Goal: Task Accomplishment & Management: Manage account settings

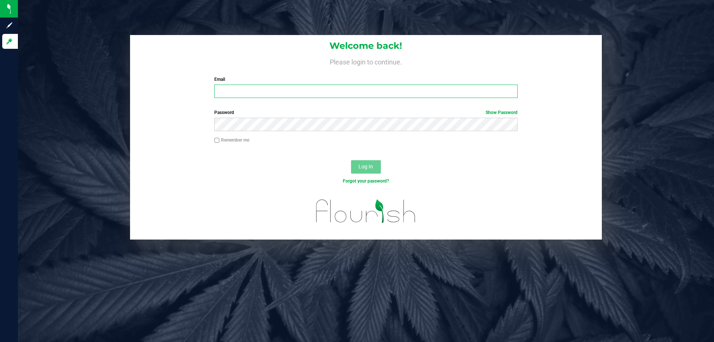
click at [244, 89] on input "Email" at bounding box center [365, 91] width 303 height 13
type input "[EMAIL_ADDRESS][DOMAIN_NAME]"
click at [369, 167] on span "Log In" at bounding box center [366, 167] width 15 height 6
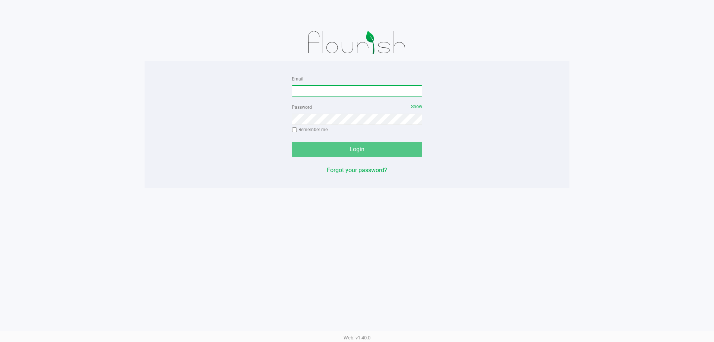
click at [389, 94] on input "Email" at bounding box center [357, 90] width 130 height 11
type input "[EMAIL_ADDRESS][DOMAIN_NAME]"
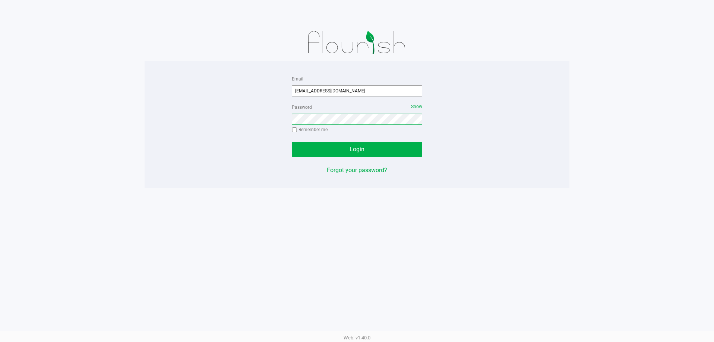
click at [292, 142] on button "Login" at bounding box center [357, 149] width 130 height 15
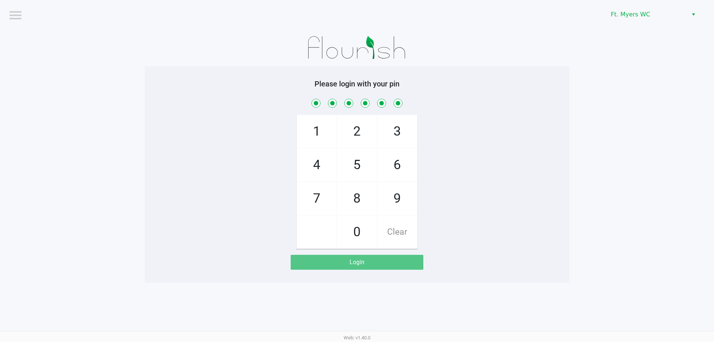
checkbox input "true"
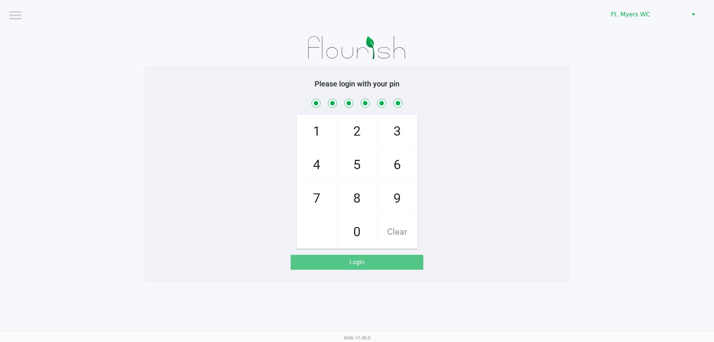
checkbox input "true"
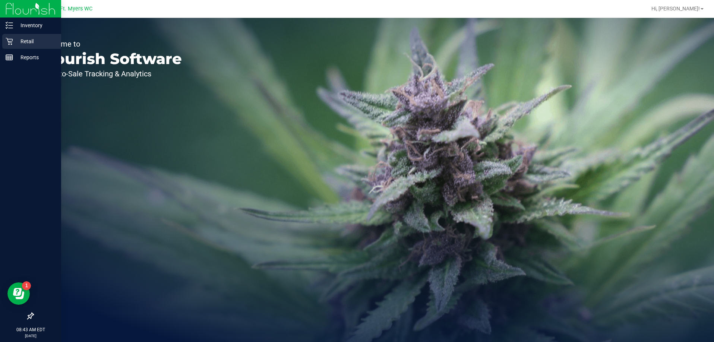
click at [25, 41] on p "Retail" at bounding box center [35, 41] width 45 height 9
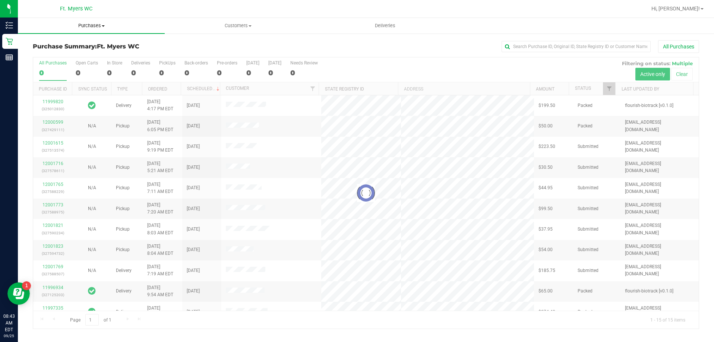
click at [88, 28] on span "Purchases" at bounding box center [91, 25] width 147 height 7
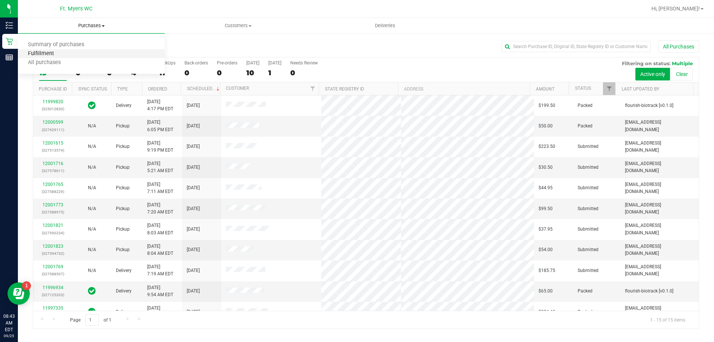
click at [39, 54] on span "Fulfillment" at bounding box center [41, 54] width 46 height 6
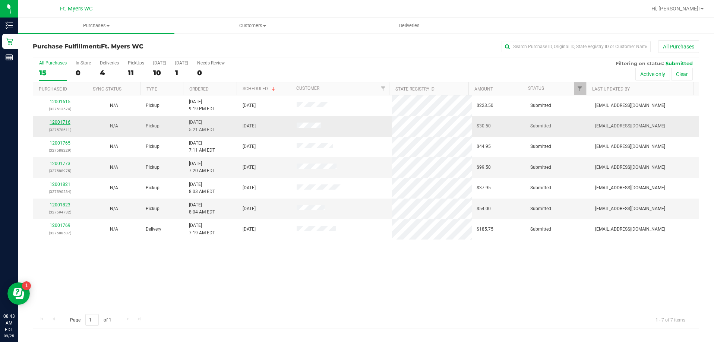
click at [69, 123] on link "12001716" at bounding box center [60, 122] width 21 height 5
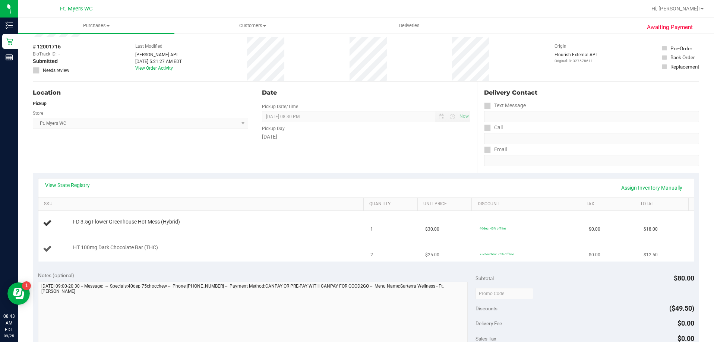
scroll to position [112, 0]
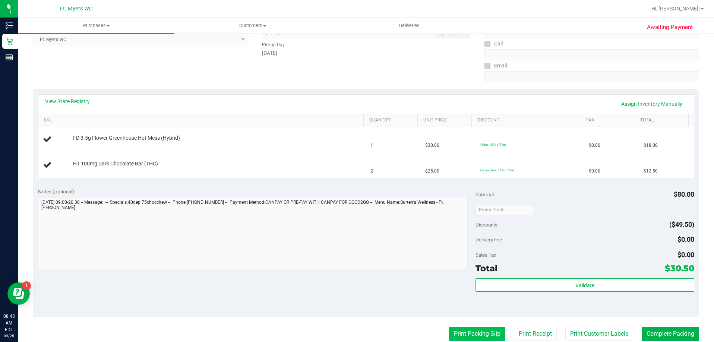
click at [483, 334] on button "Print Packing Slip" at bounding box center [477, 334] width 56 height 14
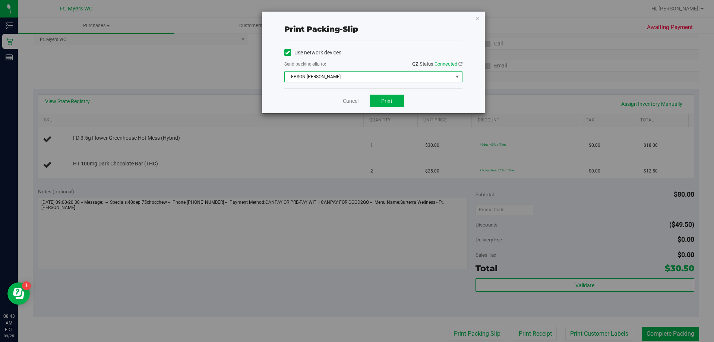
click at [348, 78] on span "EPSON-[PERSON_NAME]" at bounding box center [369, 77] width 168 height 10
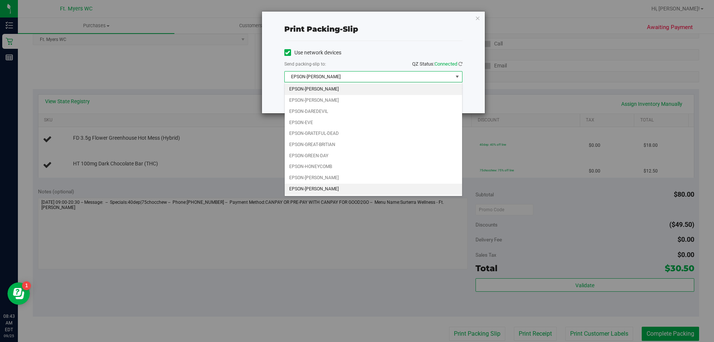
click at [336, 186] on li "EPSON-[PERSON_NAME]" at bounding box center [373, 189] width 177 height 11
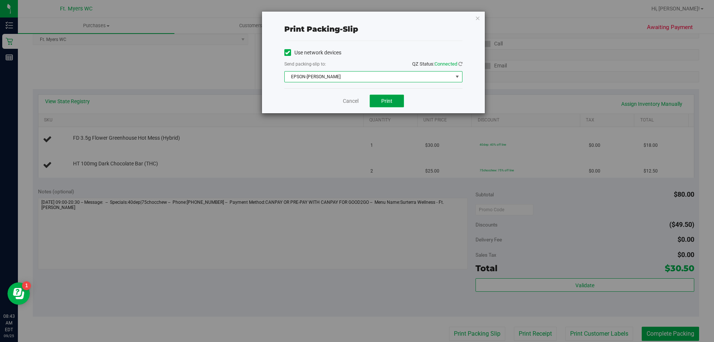
click at [392, 100] on span "Print" at bounding box center [386, 101] width 11 height 6
click at [348, 102] on link "Cancel" at bounding box center [351, 101] width 16 height 8
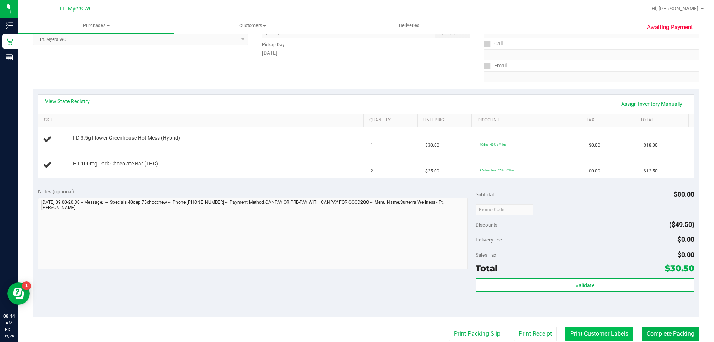
click at [600, 333] on button "Print Customer Labels" at bounding box center [599, 334] width 68 height 14
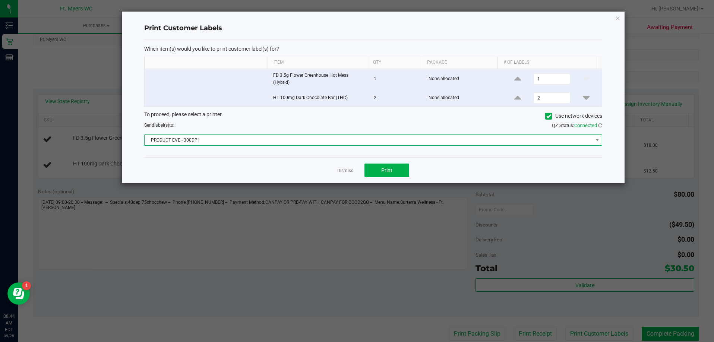
click at [262, 140] on span "PRODUCT EVE - 300DPI" at bounding box center [369, 140] width 448 height 10
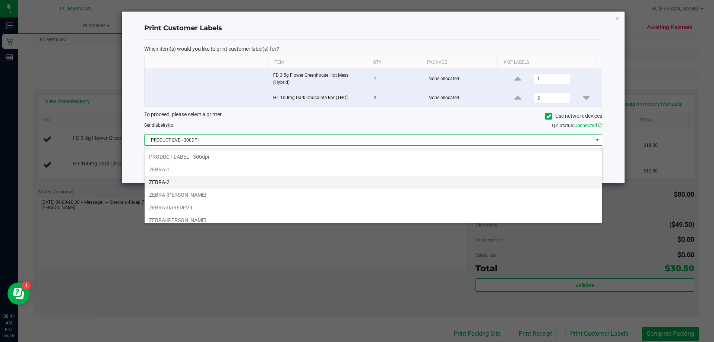
scroll to position [14, 0]
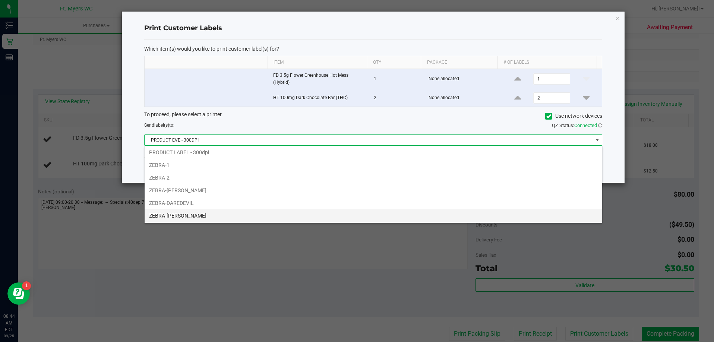
click at [252, 215] on li "ZEBRA-[PERSON_NAME]" at bounding box center [374, 215] width 458 height 13
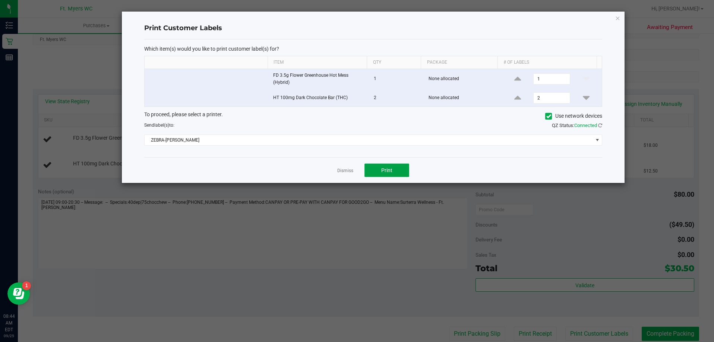
click at [388, 168] on span "Print" at bounding box center [386, 170] width 11 height 6
click at [343, 173] on link "Dismiss" at bounding box center [345, 171] width 16 height 6
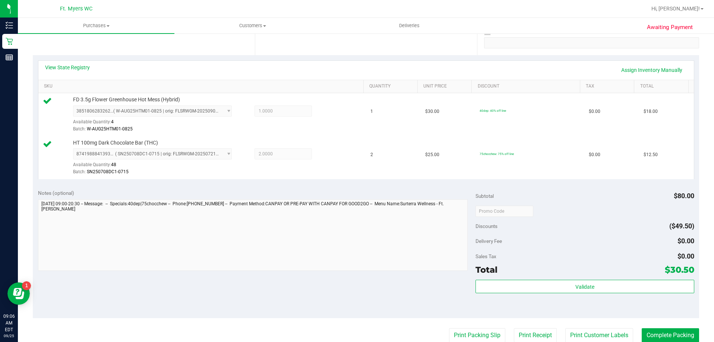
scroll to position [224, 0]
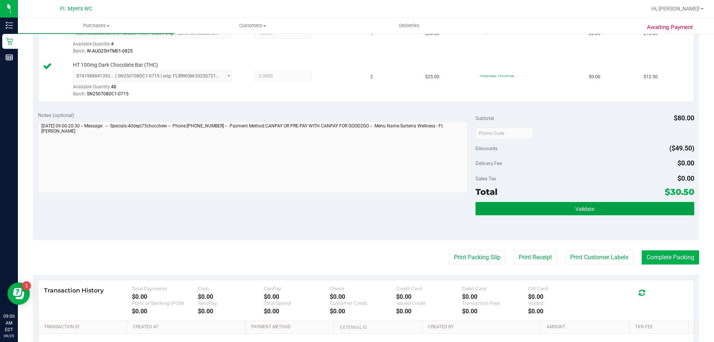
click at [559, 206] on button "Validate" at bounding box center [585, 208] width 219 height 13
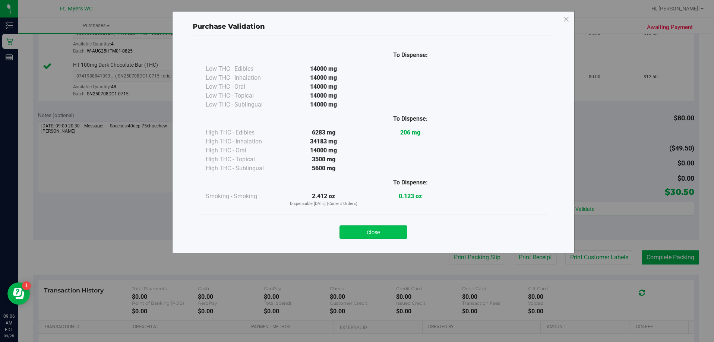
click at [380, 230] on button "Close" at bounding box center [373, 231] width 68 height 13
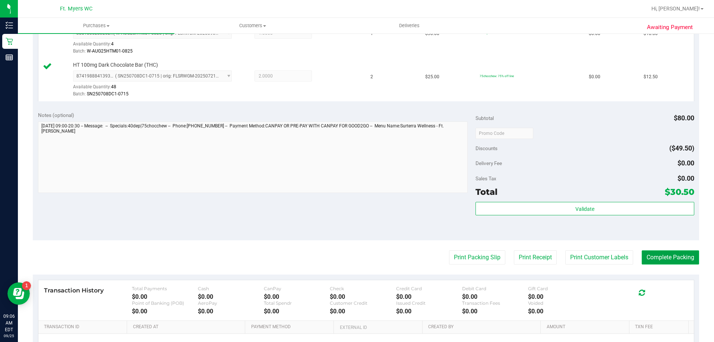
click at [672, 256] on button "Complete Packing" at bounding box center [670, 257] width 57 height 14
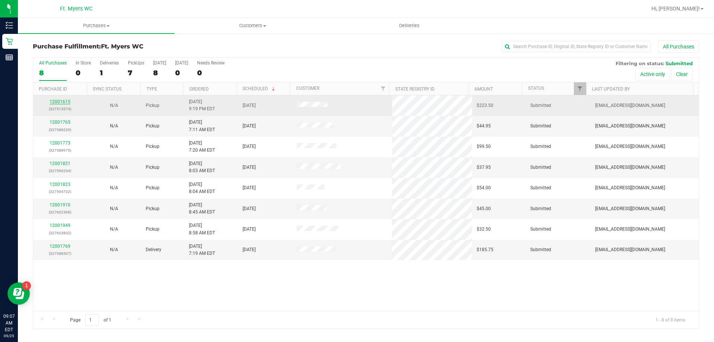
click at [65, 103] on link "12001615" at bounding box center [60, 101] width 21 height 5
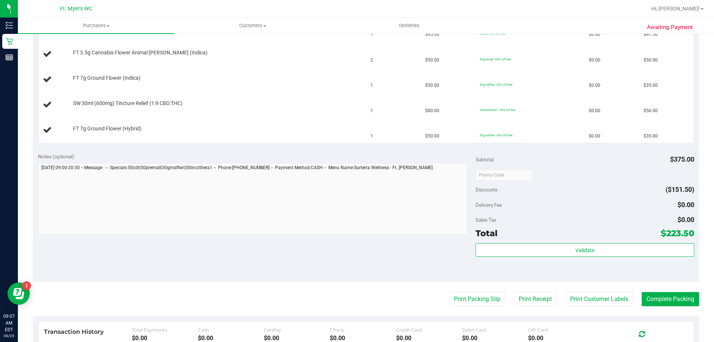
scroll to position [224, 0]
click at [467, 302] on button "Print Packing Slip" at bounding box center [477, 298] width 56 height 14
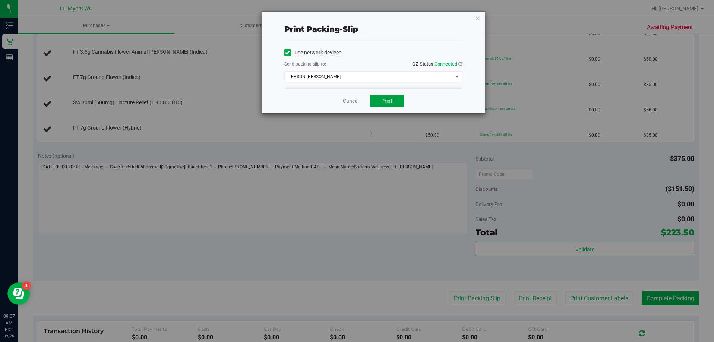
click at [382, 95] on button "Print" at bounding box center [387, 101] width 34 height 13
click at [351, 102] on link "Cancel" at bounding box center [351, 101] width 16 height 8
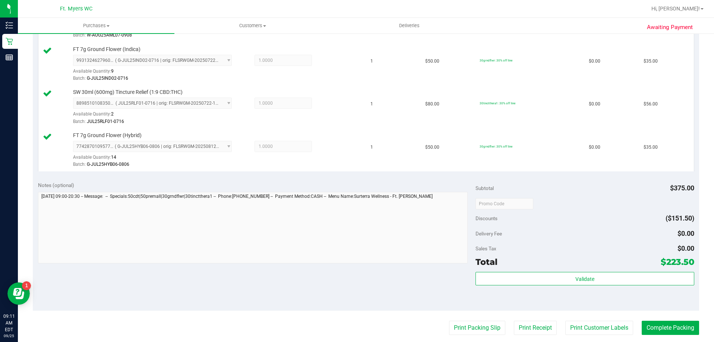
scroll to position [298, 0]
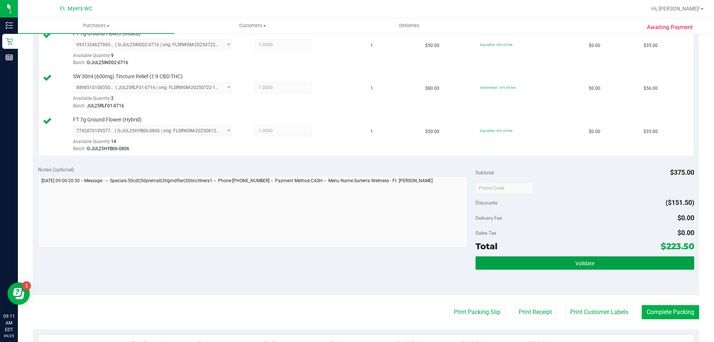
click at [557, 264] on button "Validate" at bounding box center [585, 262] width 219 height 13
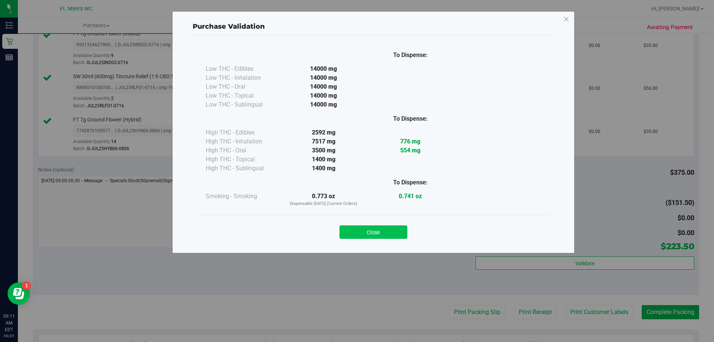
click at [376, 234] on button "Close" at bounding box center [373, 231] width 68 height 13
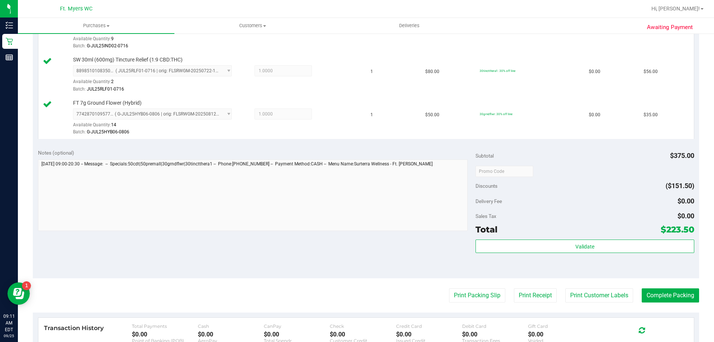
scroll to position [373, 0]
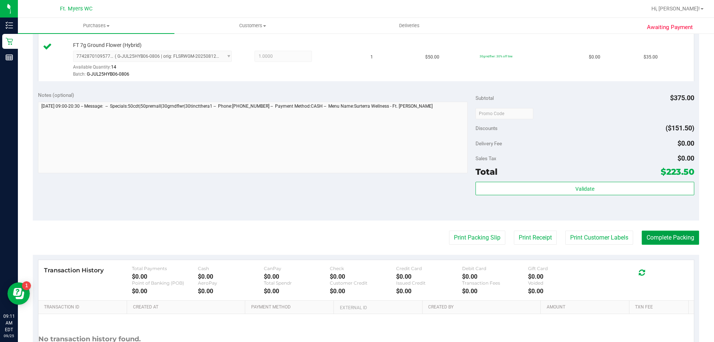
click at [648, 240] on button "Complete Packing" at bounding box center [670, 238] width 57 height 14
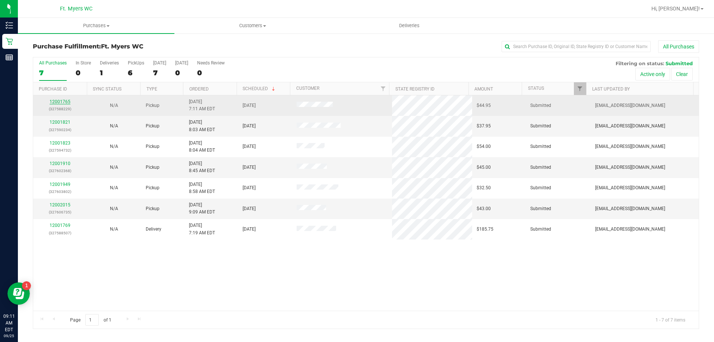
click at [64, 104] on link "12001765" at bounding box center [60, 101] width 21 height 5
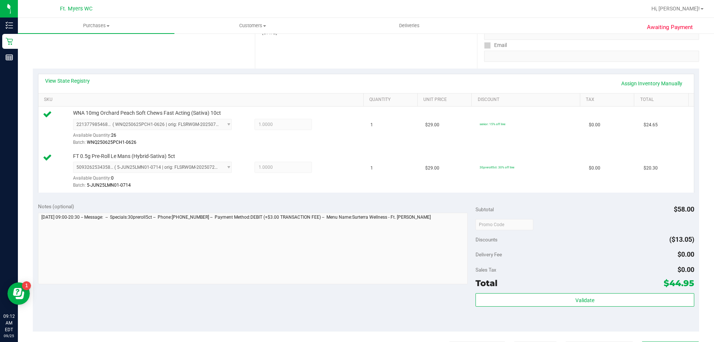
scroll to position [149, 0]
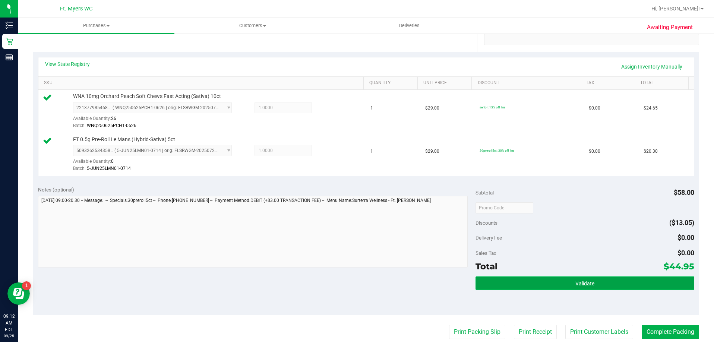
click at [560, 282] on button "Validate" at bounding box center [585, 283] width 219 height 13
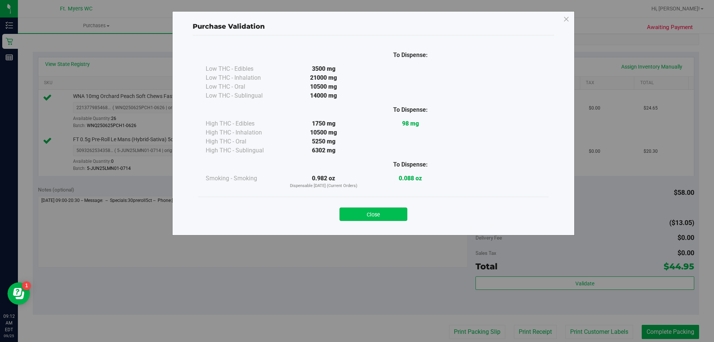
click at [366, 214] on button "Close" at bounding box center [373, 214] width 68 height 13
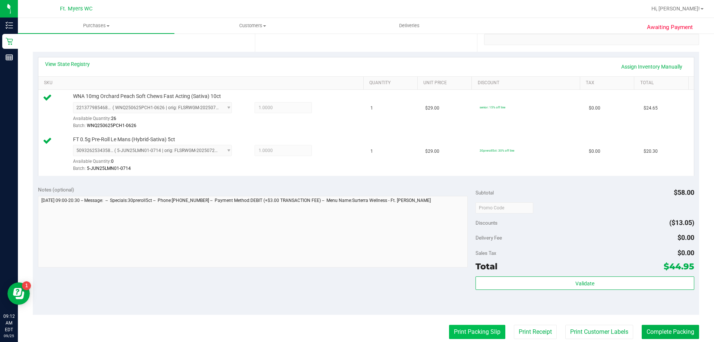
click at [464, 332] on button "Print Packing Slip" at bounding box center [477, 332] width 56 height 14
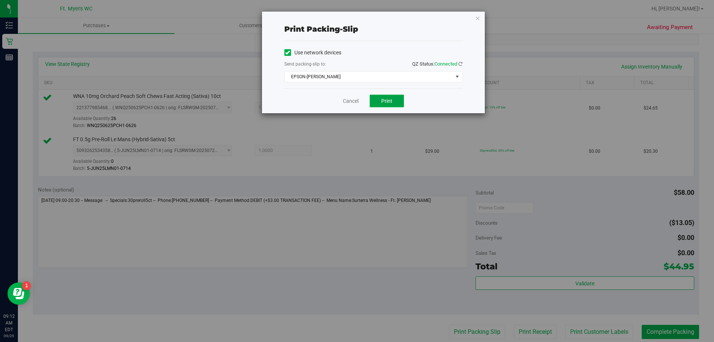
click at [391, 101] on span "Print" at bounding box center [386, 101] width 11 height 6
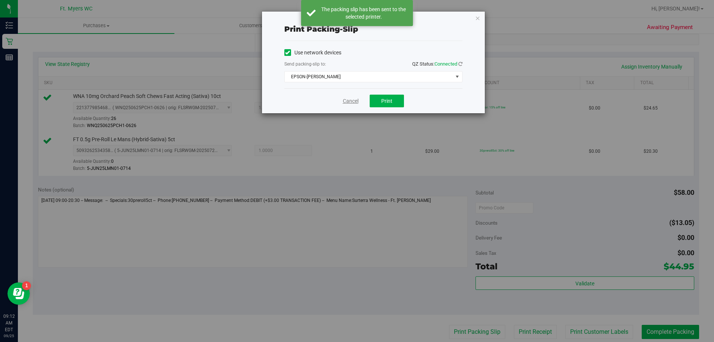
click at [350, 100] on link "Cancel" at bounding box center [351, 101] width 16 height 8
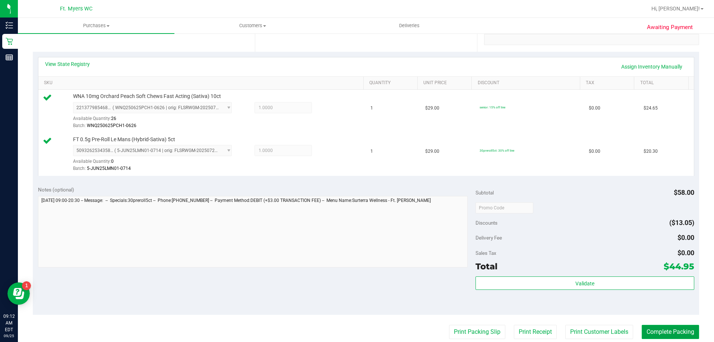
click at [660, 329] on button "Complete Packing" at bounding box center [670, 332] width 57 height 14
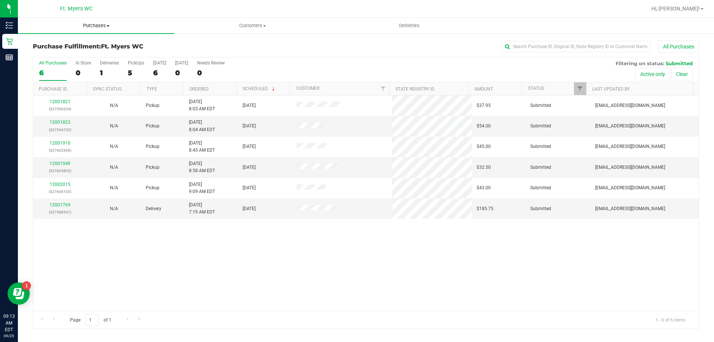
click at [96, 26] on span "Purchases" at bounding box center [96, 25] width 157 height 7
click at [70, 45] on span "Summary of purchases" at bounding box center [56, 45] width 76 height 6
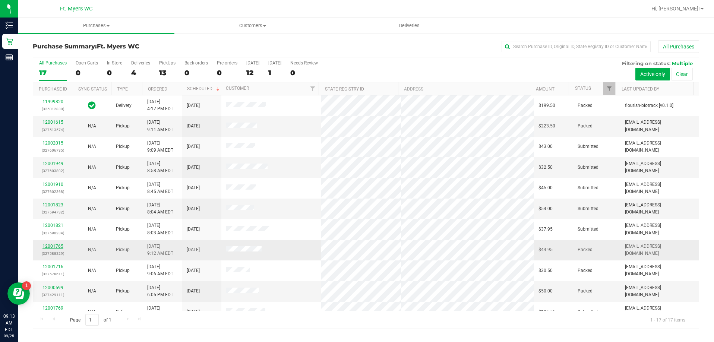
click at [48, 247] on link "12001765" at bounding box center [52, 246] width 21 height 5
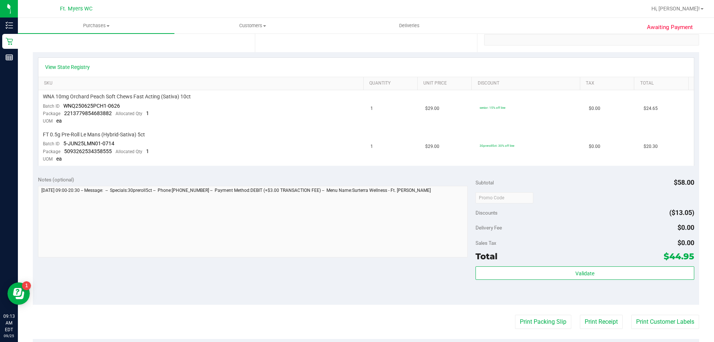
scroll to position [149, 0]
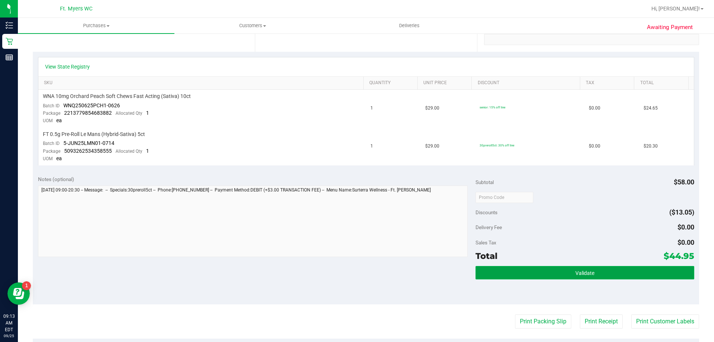
click at [553, 271] on button "Validate" at bounding box center [585, 272] width 219 height 13
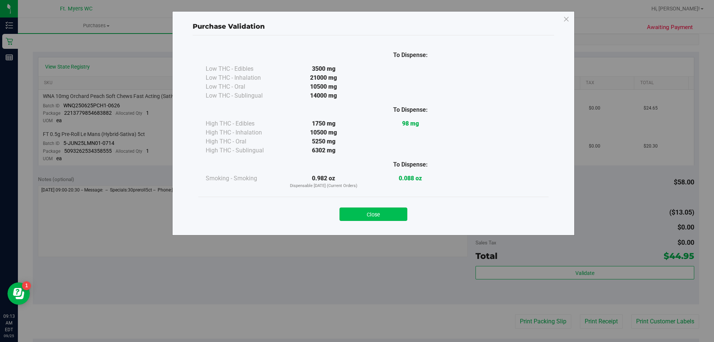
click at [365, 211] on button "Close" at bounding box center [373, 214] width 68 height 13
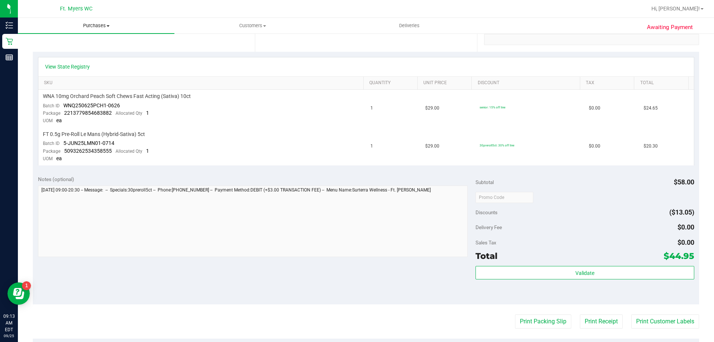
click at [101, 26] on span "Purchases" at bounding box center [96, 25] width 157 height 7
click at [54, 52] on span "Fulfillment" at bounding box center [41, 54] width 46 height 6
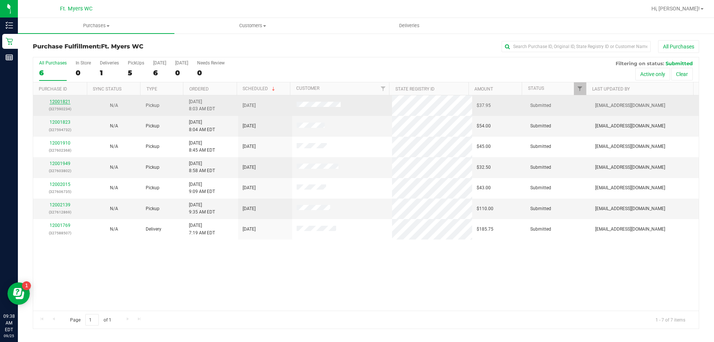
click at [62, 100] on link "12001821" at bounding box center [60, 101] width 21 height 5
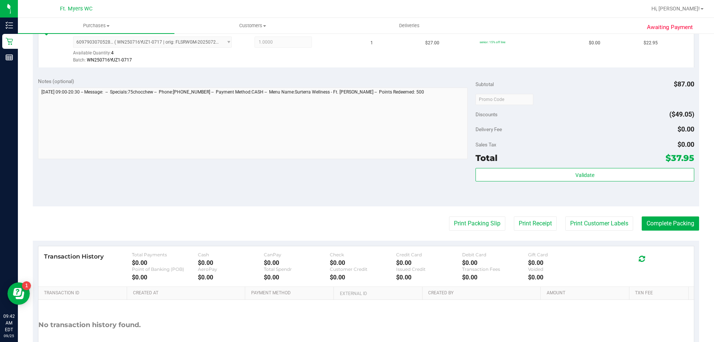
scroll to position [261, 0]
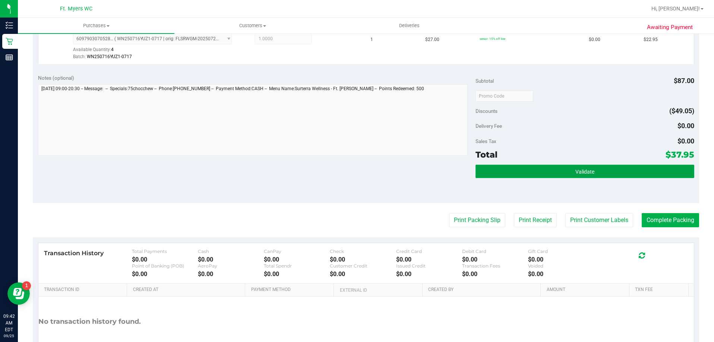
click at [576, 173] on span "Validate" at bounding box center [584, 172] width 19 height 6
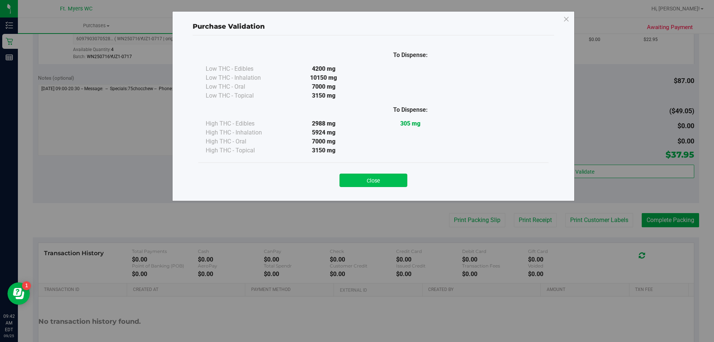
click at [374, 180] on button "Close" at bounding box center [373, 180] width 68 height 13
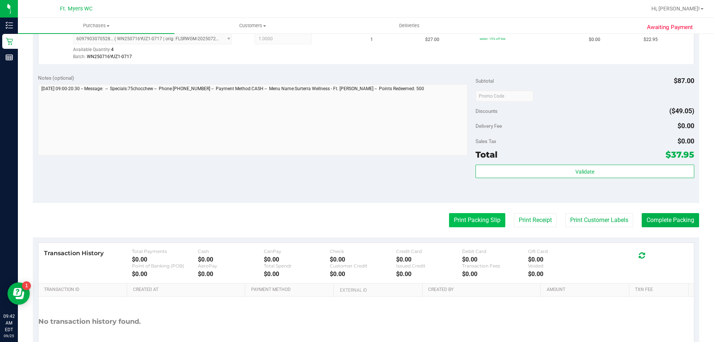
click at [472, 219] on button "Print Packing Slip" at bounding box center [477, 220] width 56 height 14
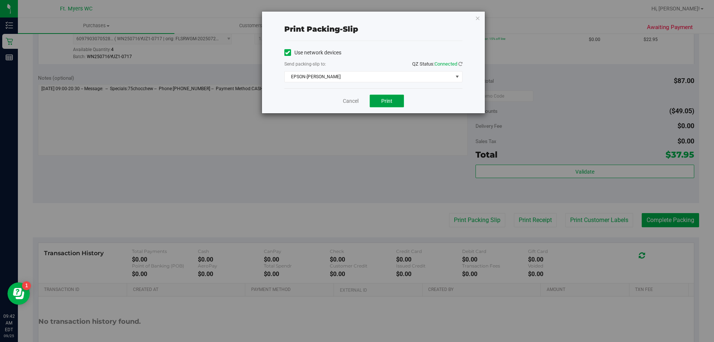
click at [376, 96] on button "Print" at bounding box center [387, 101] width 34 height 13
click at [351, 97] on link "Cancel" at bounding box center [351, 101] width 16 height 8
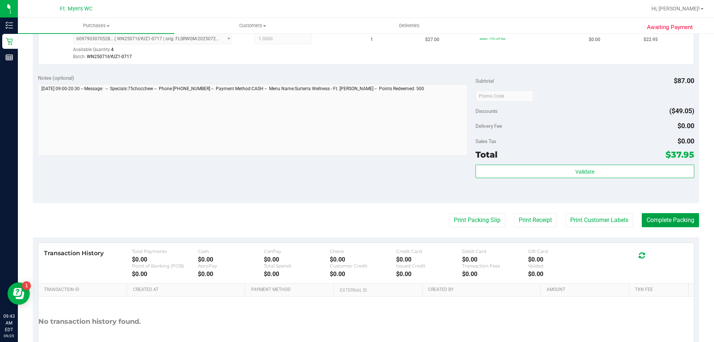
click at [655, 219] on button "Complete Packing" at bounding box center [670, 220] width 57 height 14
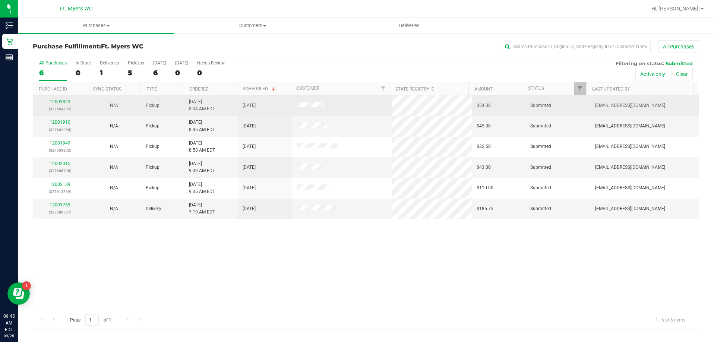
click at [61, 100] on link "12001823" at bounding box center [60, 101] width 21 height 5
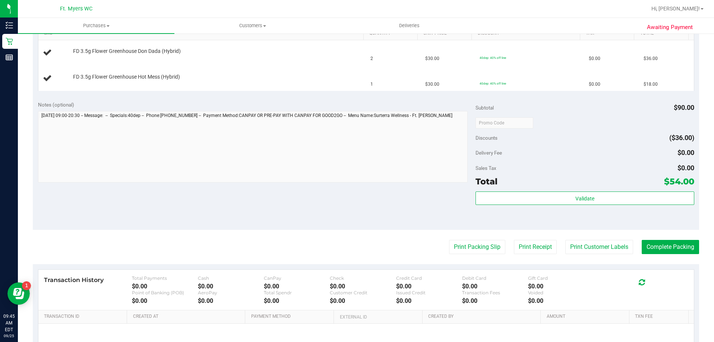
scroll to position [261, 0]
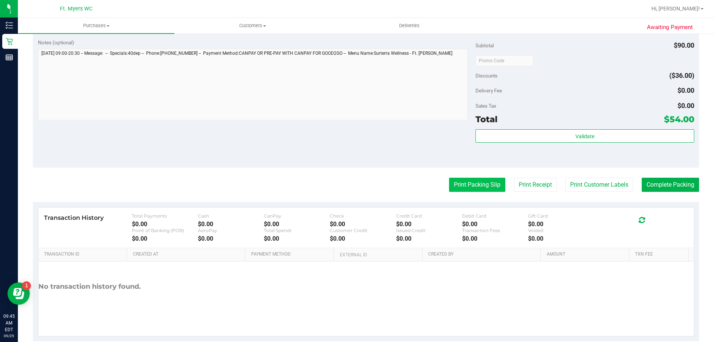
click at [473, 185] on button "Print Packing Slip" at bounding box center [477, 185] width 56 height 14
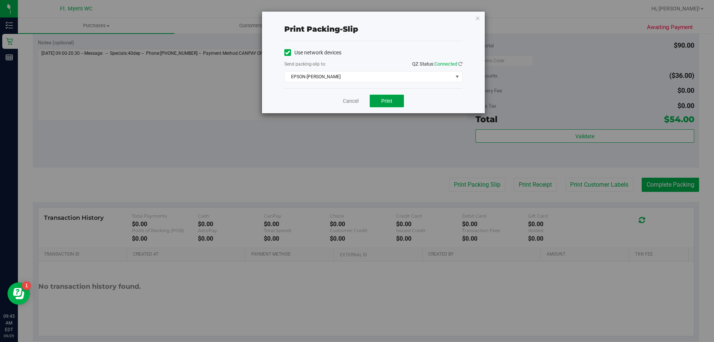
click at [387, 98] on span "Print" at bounding box center [386, 101] width 11 height 6
click at [353, 101] on link "Cancel" at bounding box center [351, 101] width 16 height 8
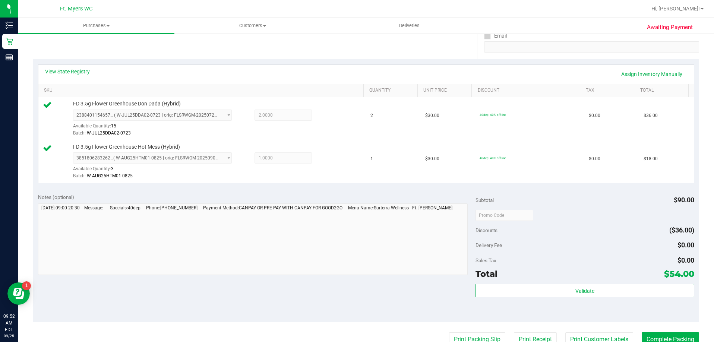
scroll to position [186, 0]
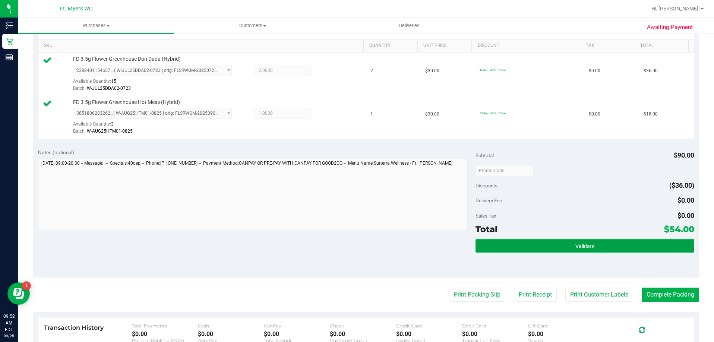
click at [583, 247] on span "Validate" at bounding box center [584, 246] width 19 height 6
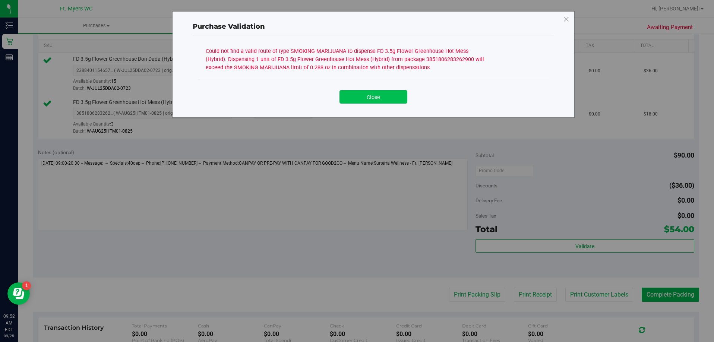
click at [373, 98] on button "Close" at bounding box center [373, 96] width 68 height 13
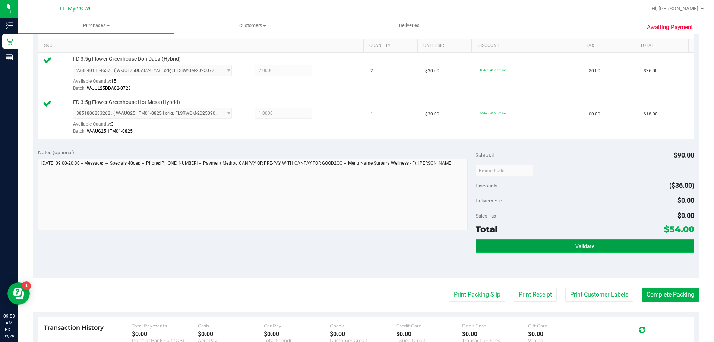
click at [595, 247] on button "Validate" at bounding box center [585, 245] width 219 height 13
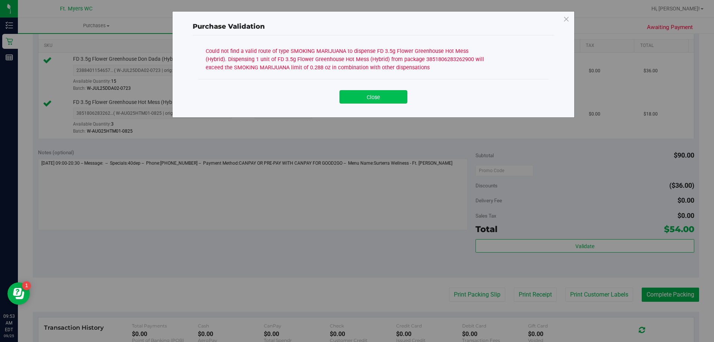
click at [364, 94] on button "Close" at bounding box center [373, 96] width 68 height 13
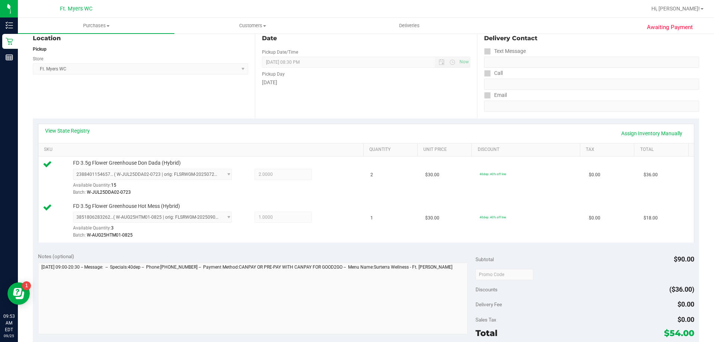
scroll to position [0, 0]
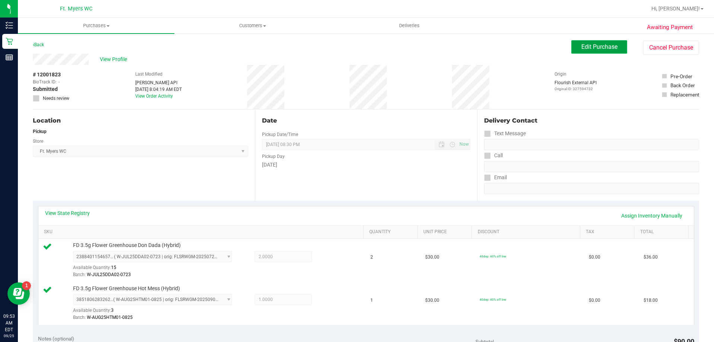
click at [587, 48] on span "Edit Purchase" at bounding box center [599, 46] width 36 height 7
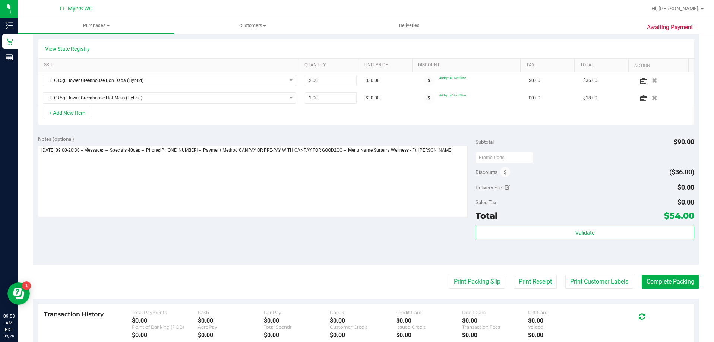
scroll to position [186, 0]
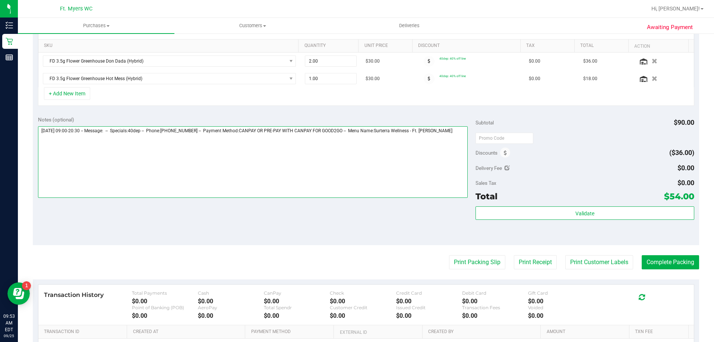
click at [454, 134] on textarea at bounding box center [253, 162] width 430 height 72
click at [151, 136] on textarea at bounding box center [253, 162] width 430 height 72
click at [187, 136] on textarea at bounding box center [253, 162] width 430 height 72
type textarea "[DATE] 09:00-20:30 -- Message: -- Specials:40dep -- Phone:[PHONE_NUMBER] -- Pay…"
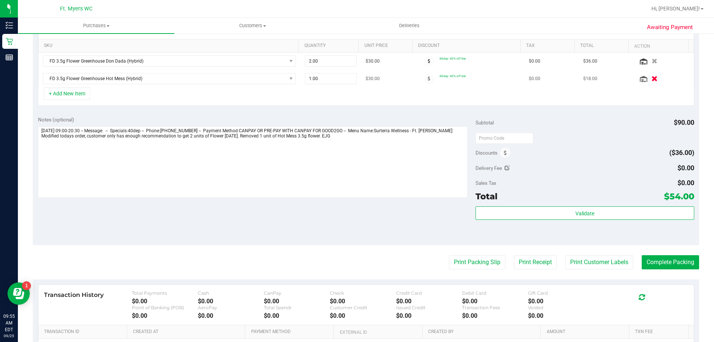
click at [648, 79] on button "button" at bounding box center [654, 79] width 13 height 8
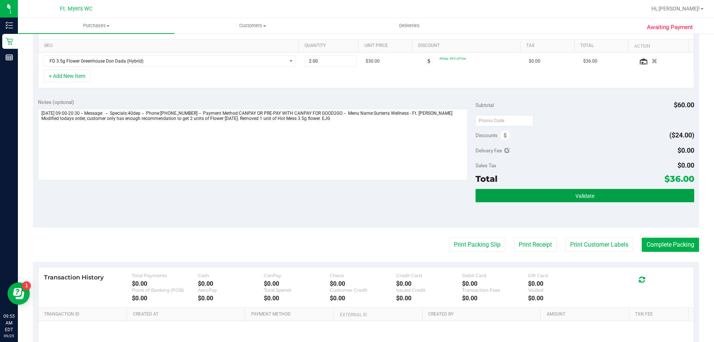
click at [514, 195] on button "Validate" at bounding box center [585, 195] width 219 height 13
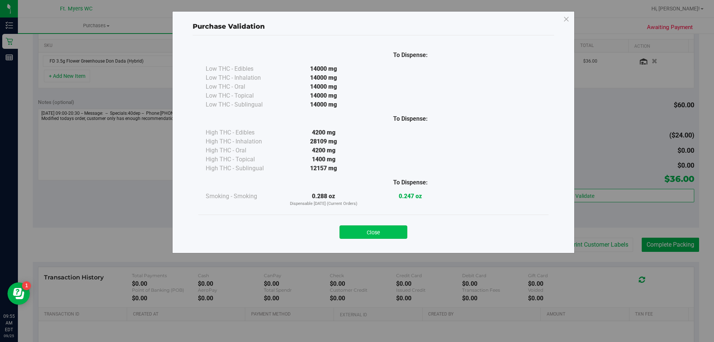
click at [380, 233] on button "Close" at bounding box center [373, 231] width 68 height 13
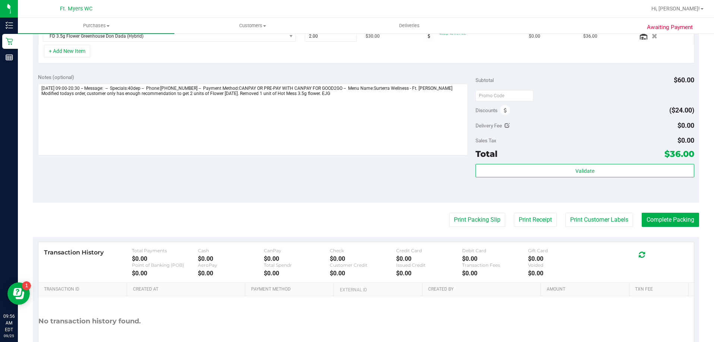
scroll to position [224, 0]
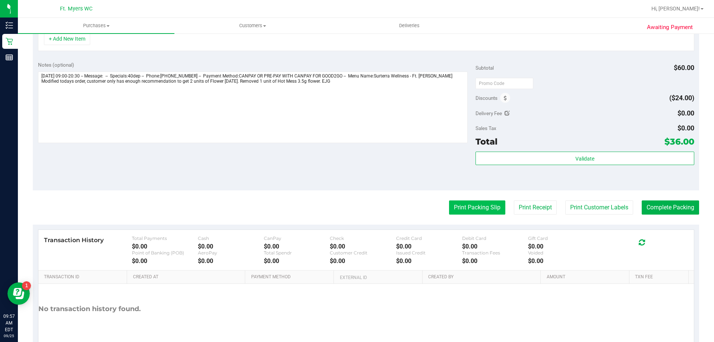
click at [477, 208] on button "Print Packing Slip" at bounding box center [477, 207] width 56 height 14
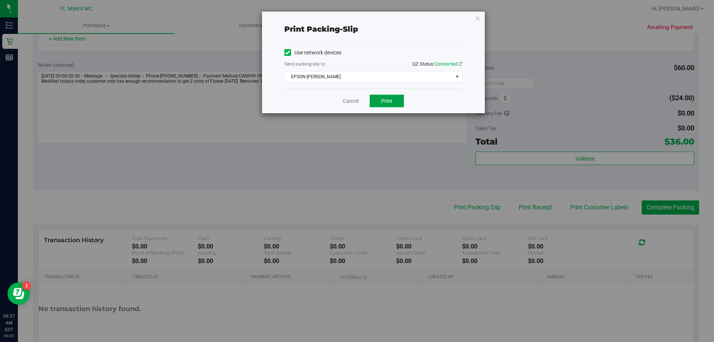
click at [388, 102] on span "Print" at bounding box center [386, 101] width 11 height 6
click at [351, 101] on link "Cancel" at bounding box center [351, 101] width 16 height 8
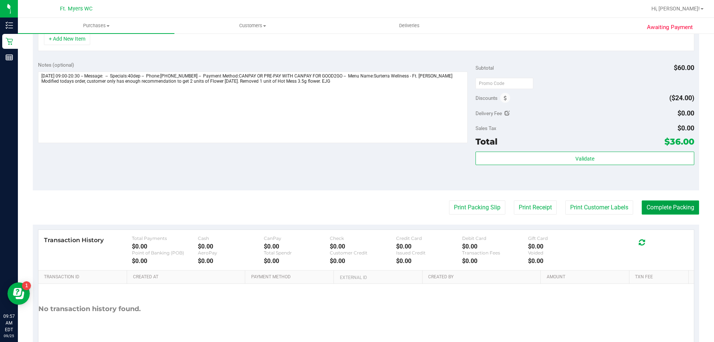
click at [666, 204] on button "Complete Packing" at bounding box center [670, 207] width 57 height 14
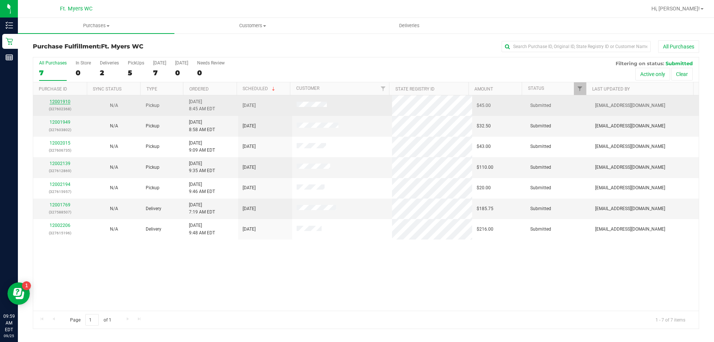
click at [59, 103] on link "12001910" at bounding box center [60, 101] width 21 height 5
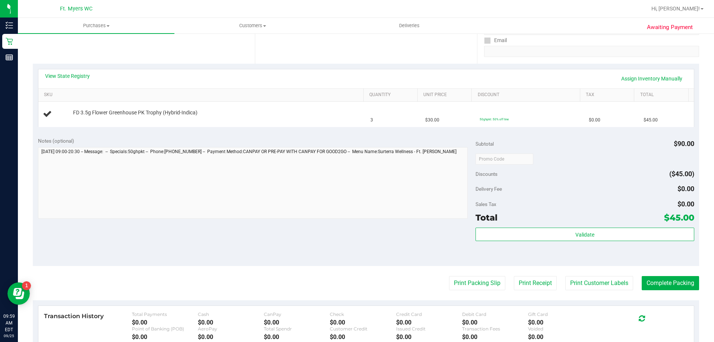
scroll to position [186, 0]
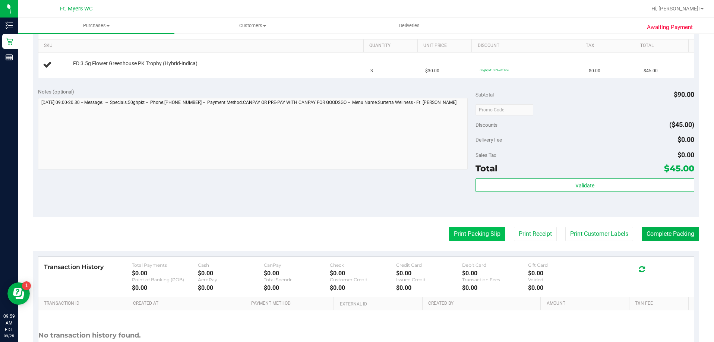
click at [483, 234] on button "Print Packing Slip" at bounding box center [477, 234] width 56 height 14
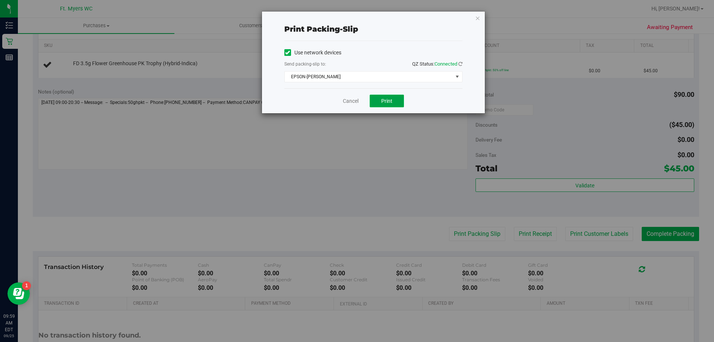
click at [397, 101] on button "Print" at bounding box center [387, 101] width 34 height 13
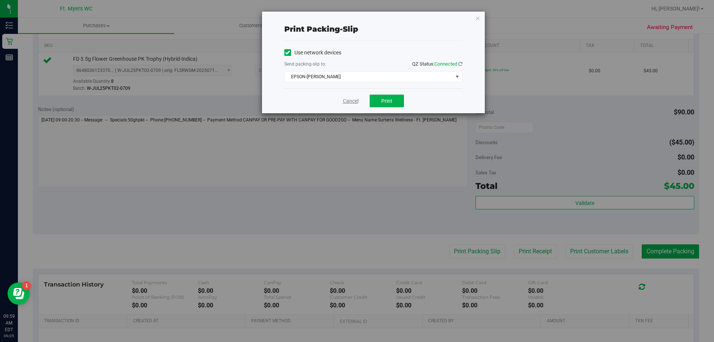
click at [354, 101] on link "Cancel" at bounding box center [351, 101] width 16 height 8
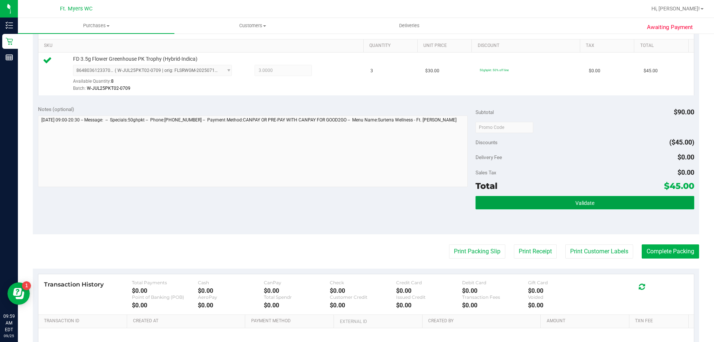
click at [580, 207] on button "Validate" at bounding box center [585, 202] width 219 height 13
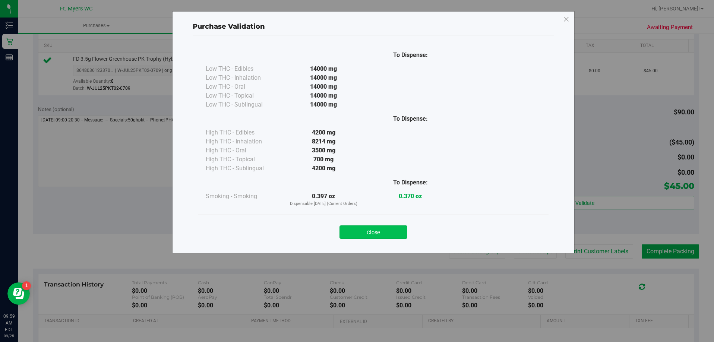
click at [376, 233] on button "Close" at bounding box center [373, 231] width 68 height 13
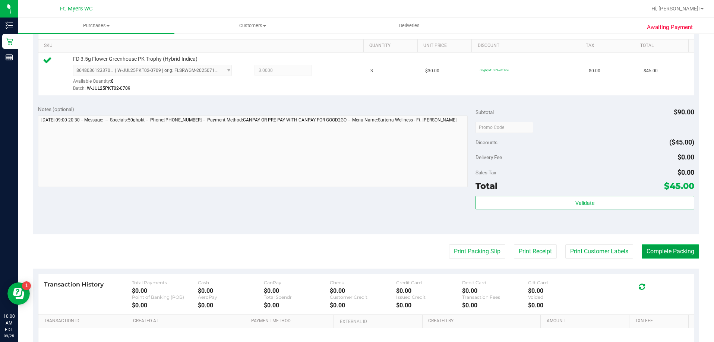
click at [652, 249] on button "Complete Packing" at bounding box center [670, 251] width 57 height 14
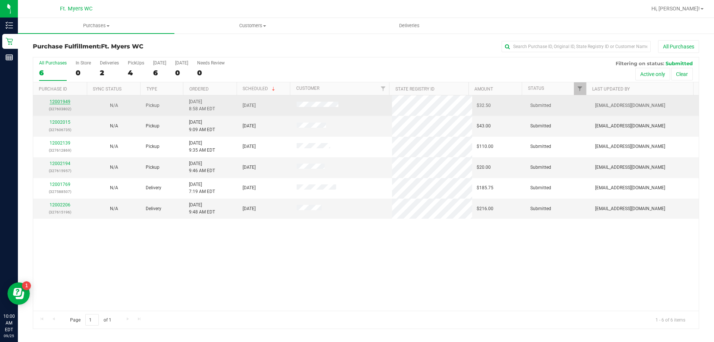
click at [66, 101] on link "12001949" at bounding box center [60, 101] width 21 height 5
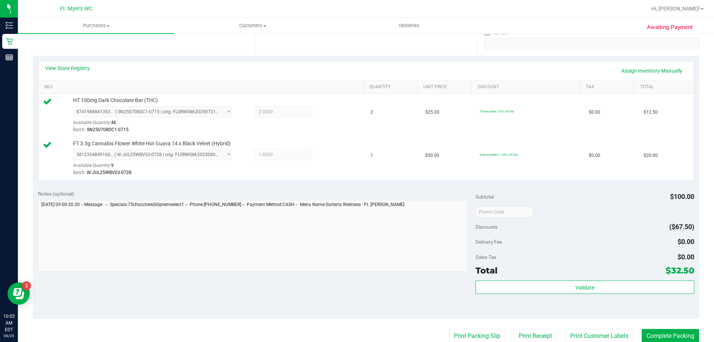
scroll to position [149, 0]
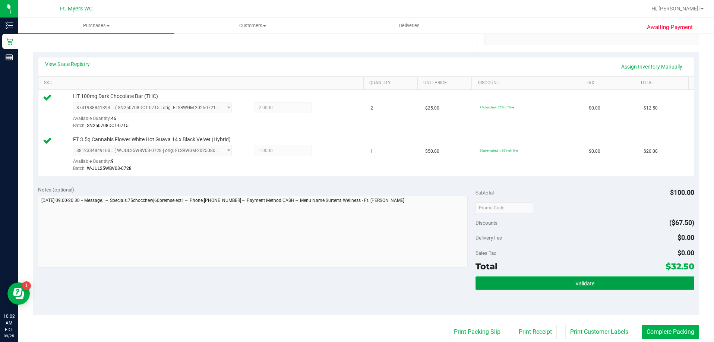
click at [537, 286] on button "Validate" at bounding box center [585, 283] width 219 height 13
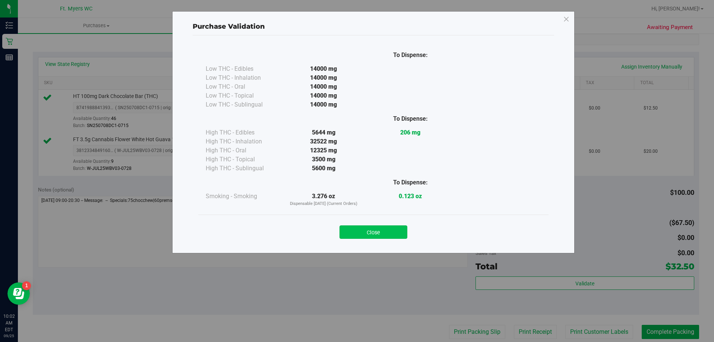
click at [375, 235] on button "Close" at bounding box center [373, 231] width 68 height 13
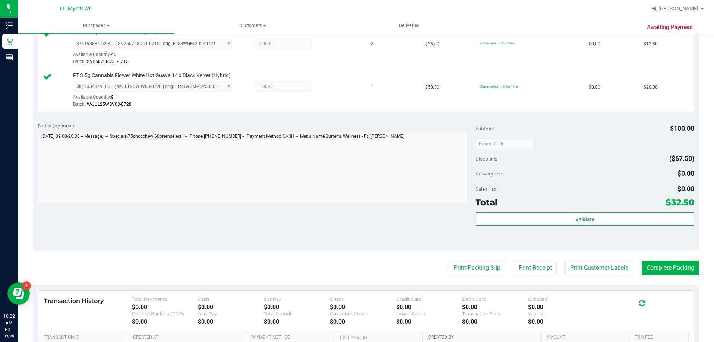
scroll to position [224, 0]
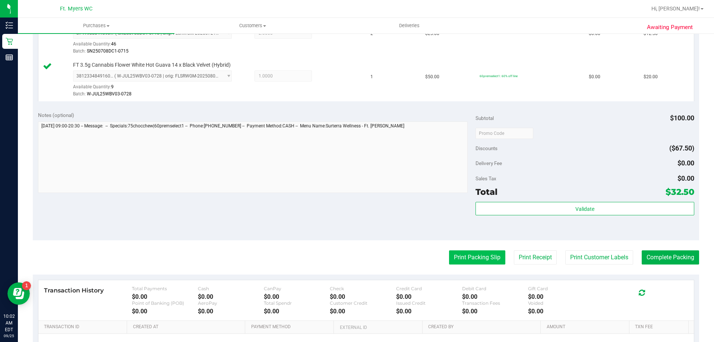
click at [472, 257] on button "Print Packing Slip" at bounding box center [477, 257] width 56 height 14
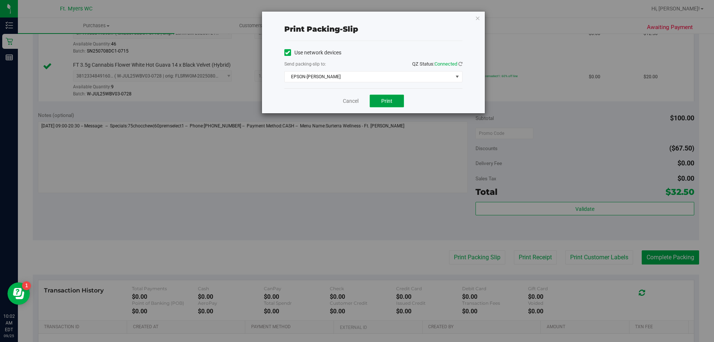
click at [375, 100] on button "Print" at bounding box center [387, 101] width 34 height 13
click at [351, 104] on link "Cancel" at bounding box center [351, 101] width 16 height 8
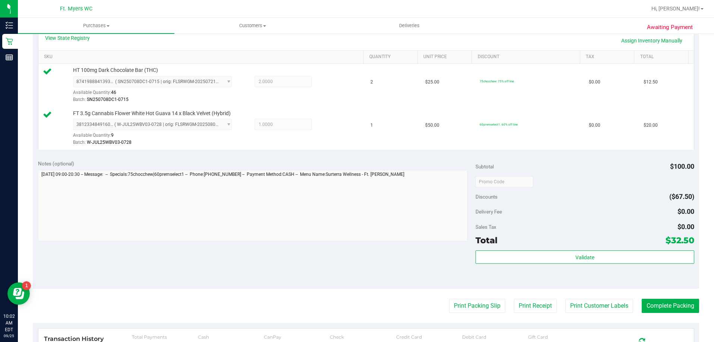
scroll to position [186, 0]
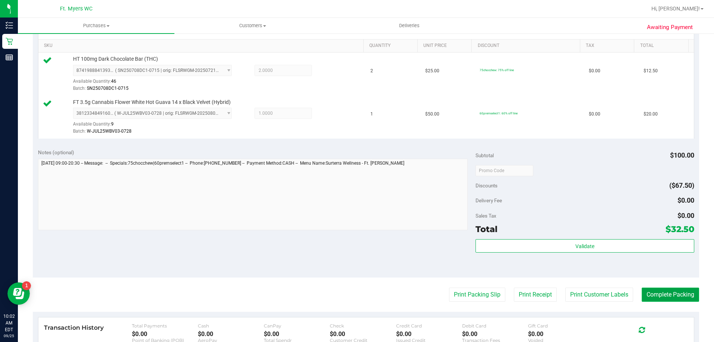
click at [677, 302] on button "Complete Packing" at bounding box center [670, 295] width 57 height 14
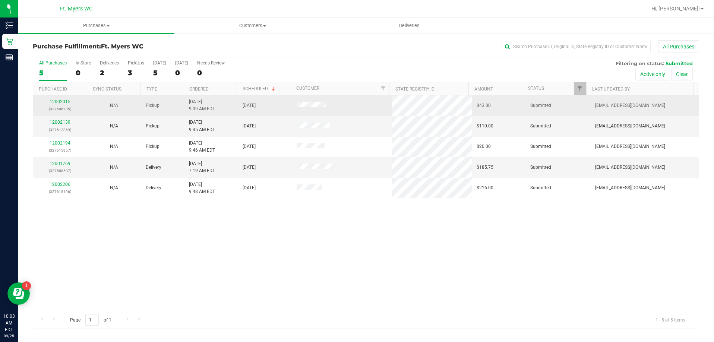
click at [62, 100] on link "12002015" at bounding box center [60, 101] width 21 height 5
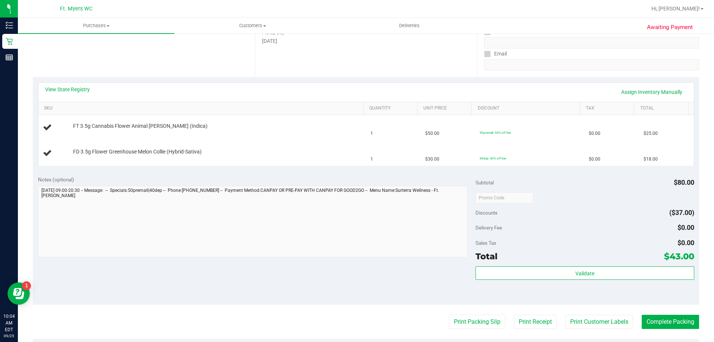
scroll to position [149, 0]
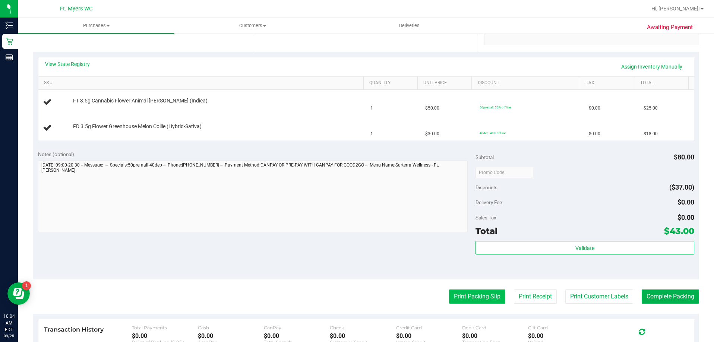
click at [486, 294] on button "Print Packing Slip" at bounding box center [477, 297] width 56 height 14
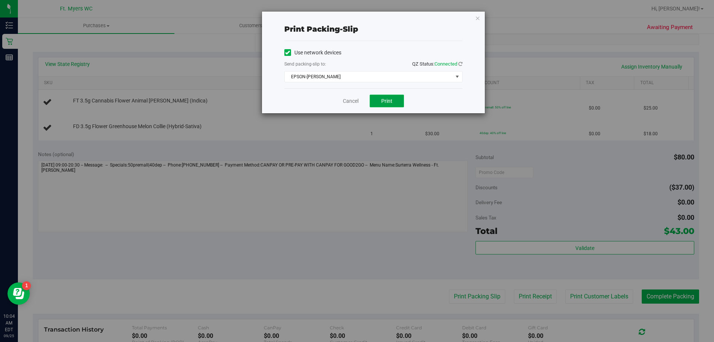
click at [385, 104] on span "Print" at bounding box center [386, 101] width 11 height 6
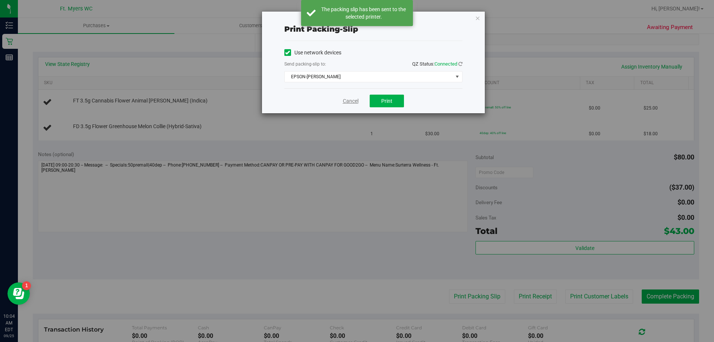
click at [353, 101] on link "Cancel" at bounding box center [351, 101] width 16 height 8
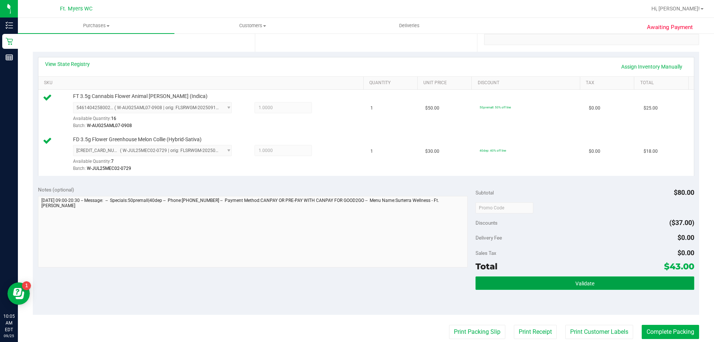
click at [550, 285] on button "Validate" at bounding box center [585, 283] width 219 height 13
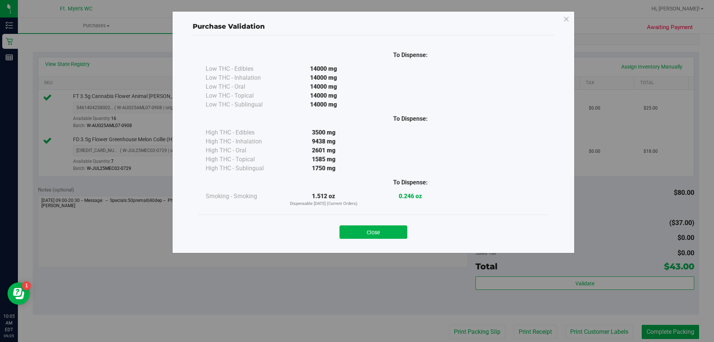
click at [378, 228] on button "Close" at bounding box center [373, 231] width 68 height 13
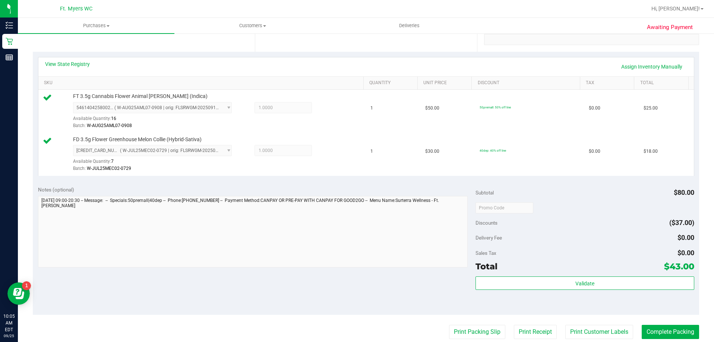
click at [651, 325] on purchase-details "Back Edit Purchase Cancel Purchase View Profile # 12002015 BioTrack ID: - Submi…" at bounding box center [366, 189] width 666 height 597
click at [648, 334] on button "Complete Packing" at bounding box center [670, 332] width 57 height 14
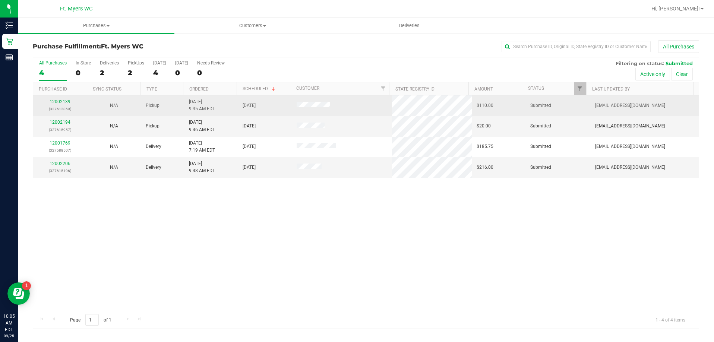
click at [56, 101] on link "12002139" at bounding box center [60, 101] width 21 height 5
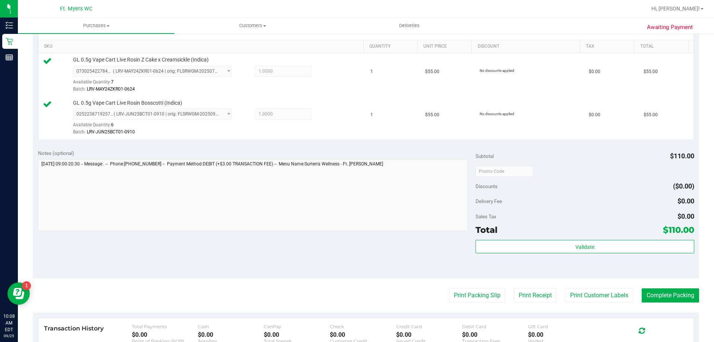
scroll to position [186, 0]
click at [475, 294] on button "Print Packing Slip" at bounding box center [477, 295] width 56 height 14
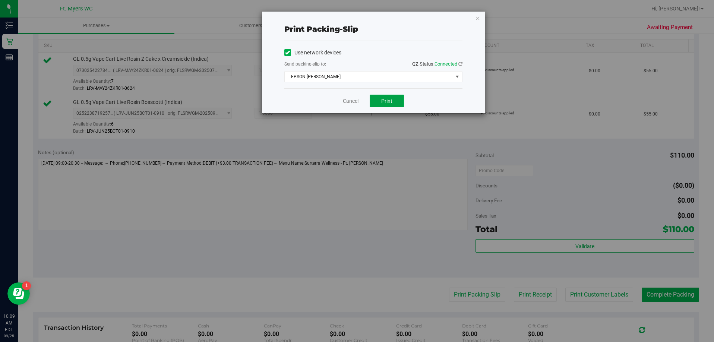
click at [384, 100] on span "Print" at bounding box center [386, 101] width 11 height 6
click at [354, 101] on link "Cancel" at bounding box center [351, 101] width 16 height 8
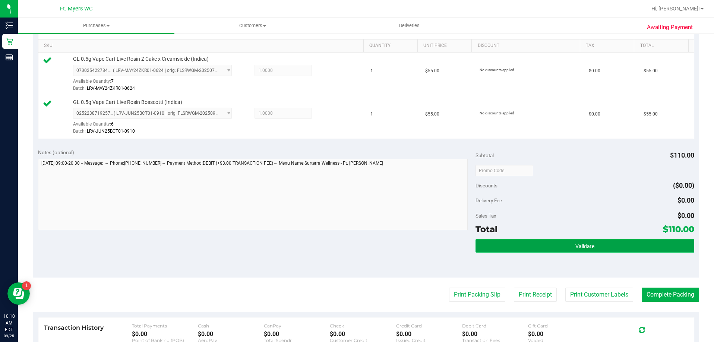
click at [596, 243] on button "Validate" at bounding box center [585, 245] width 219 height 13
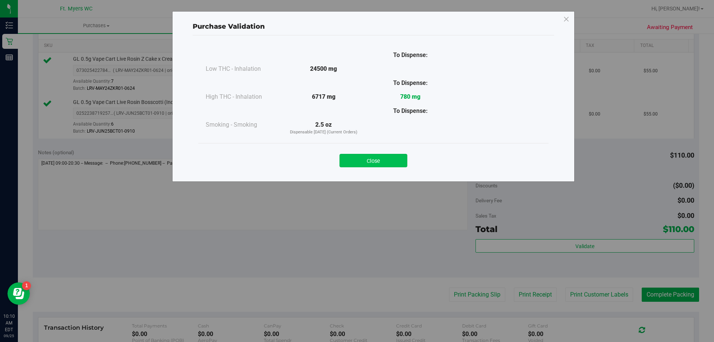
click at [345, 158] on button "Close" at bounding box center [373, 160] width 68 height 13
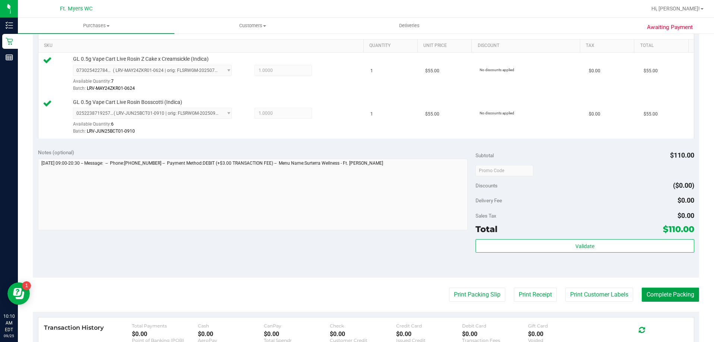
click at [659, 295] on button "Complete Packing" at bounding box center [670, 295] width 57 height 14
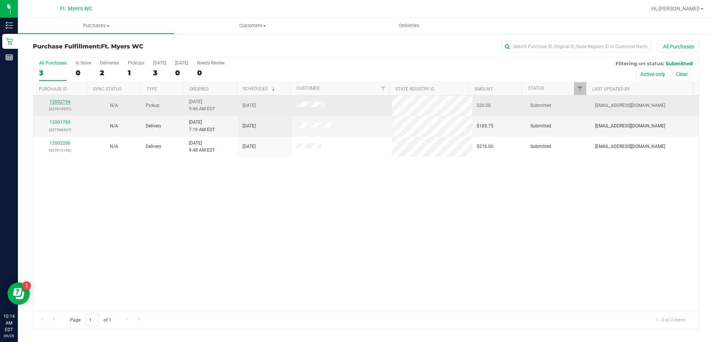
click at [64, 101] on link "12002194" at bounding box center [60, 101] width 21 height 5
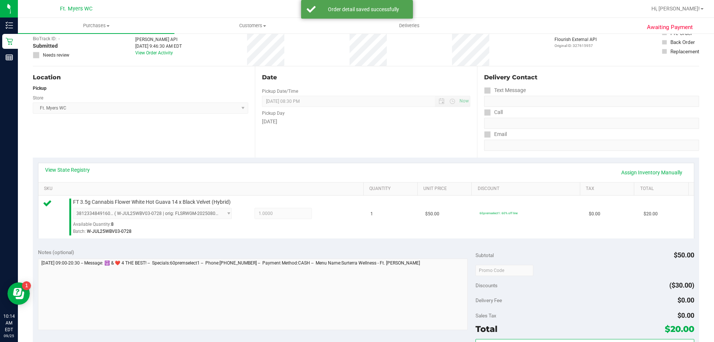
scroll to position [112, 0]
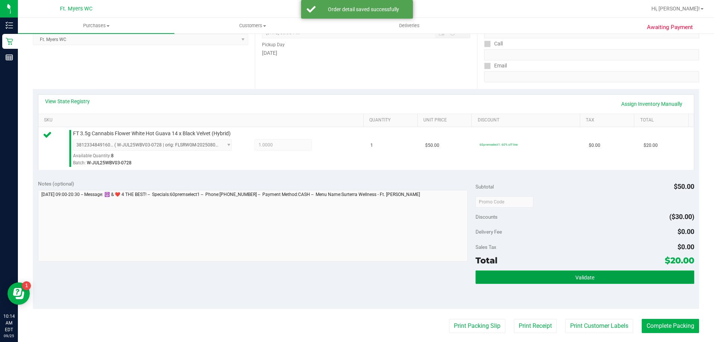
click at [533, 273] on button "Validate" at bounding box center [585, 277] width 219 height 13
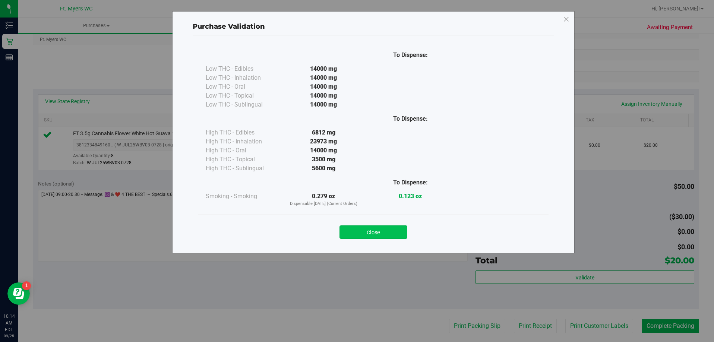
click at [389, 228] on button "Close" at bounding box center [373, 231] width 68 height 13
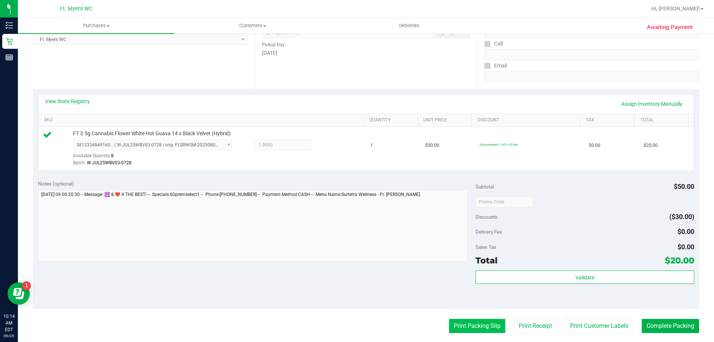
click at [467, 328] on button "Print Packing Slip" at bounding box center [477, 326] width 56 height 14
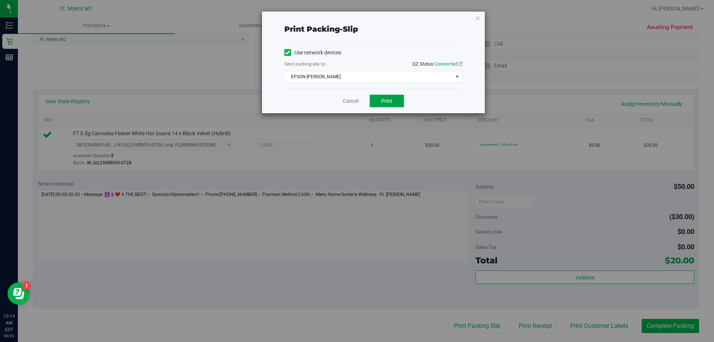
click at [391, 102] on span "Print" at bounding box center [386, 101] width 11 height 6
click at [343, 103] on link "Cancel" at bounding box center [351, 101] width 16 height 8
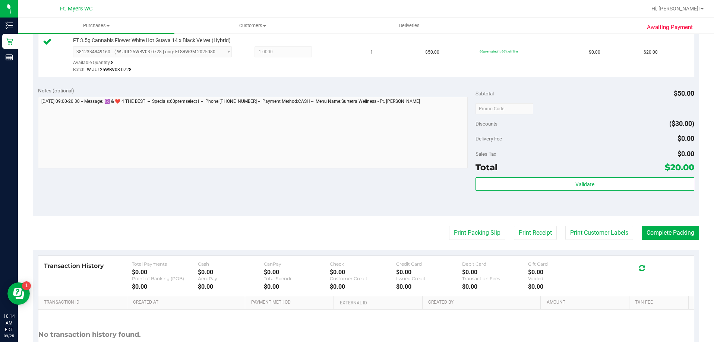
scroll to position [224, 0]
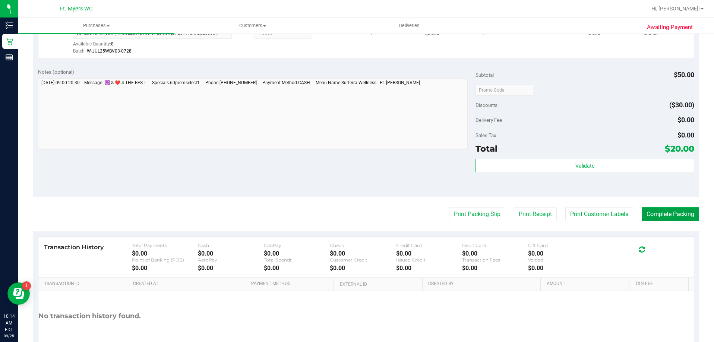
click at [677, 215] on button "Complete Packing" at bounding box center [670, 214] width 57 height 14
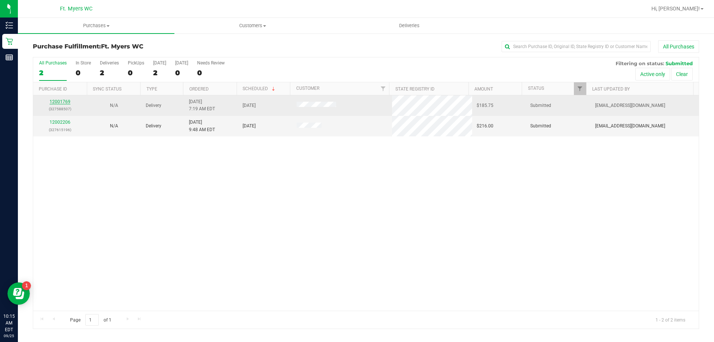
click at [54, 101] on link "12001769" at bounding box center [60, 101] width 21 height 5
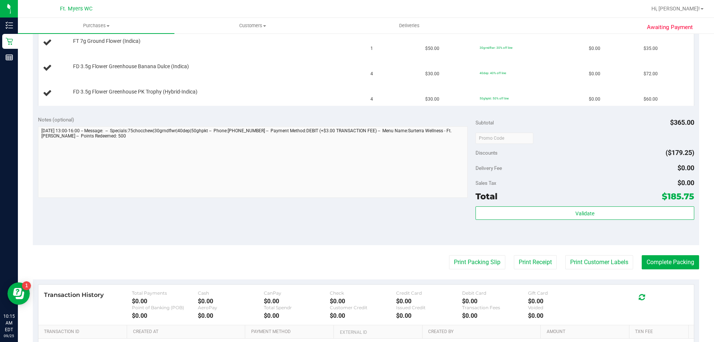
scroll to position [261, 0]
click at [477, 262] on button "Print Packing Slip" at bounding box center [477, 261] width 56 height 14
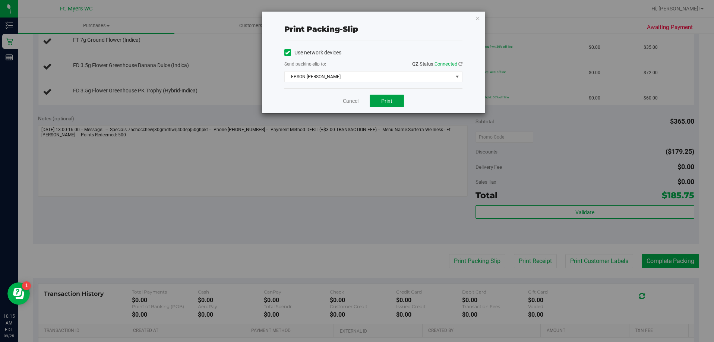
click at [382, 104] on button "Print" at bounding box center [387, 101] width 34 height 13
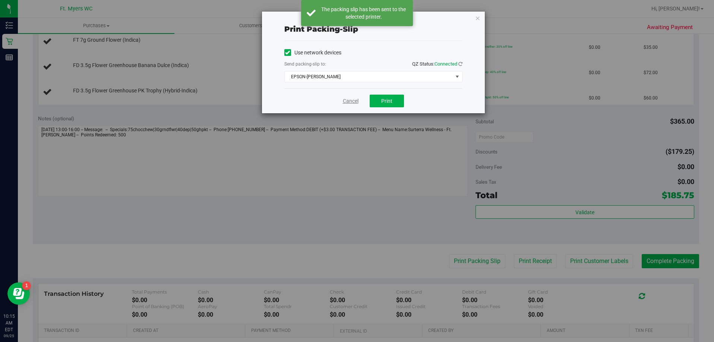
click at [355, 101] on link "Cancel" at bounding box center [351, 101] width 16 height 8
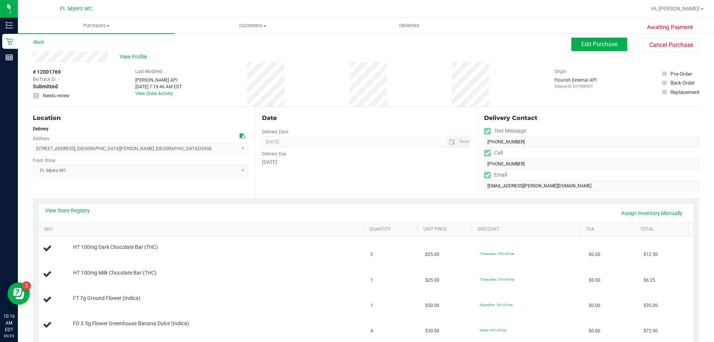
scroll to position [0, 0]
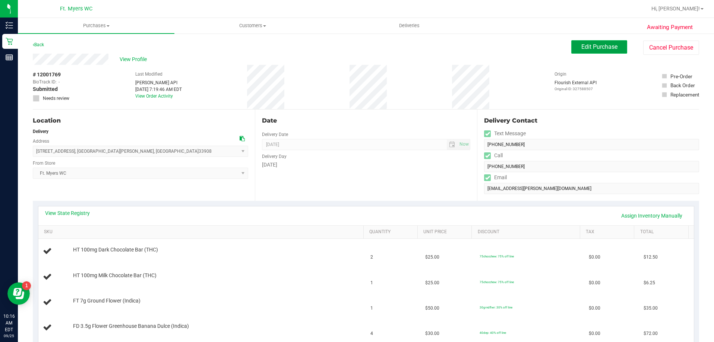
click at [601, 47] on span "Edit Purchase" at bounding box center [599, 46] width 36 height 7
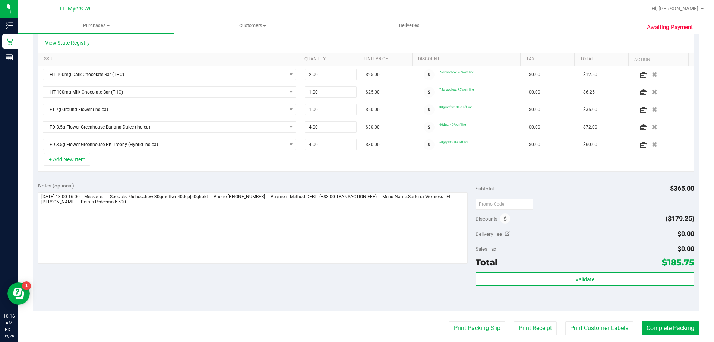
scroll to position [224, 0]
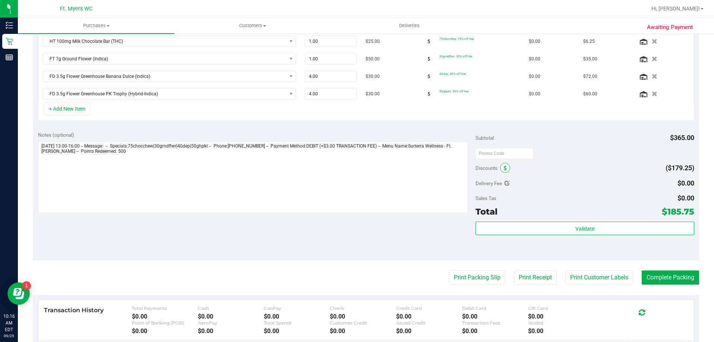
click at [500, 167] on span at bounding box center [505, 168] width 10 height 10
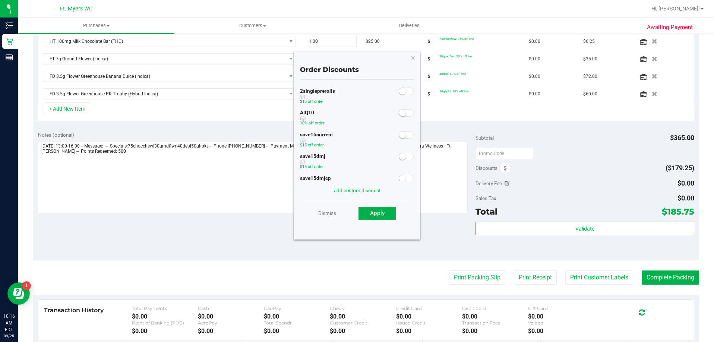
click at [400, 114] on small at bounding box center [402, 113] width 7 height 7
click at [378, 215] on span "Apply" at bounding box center [377, 213] width 15 height 7
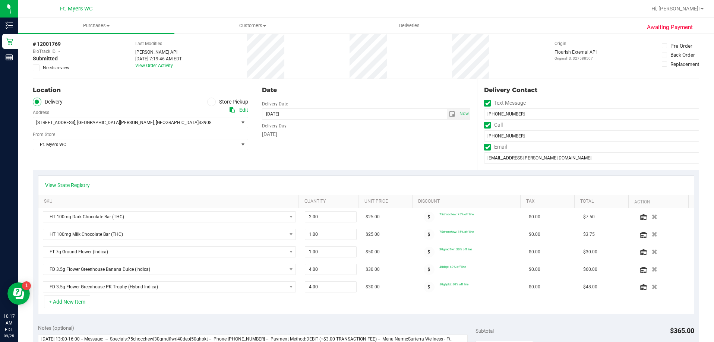
scroll to position [0, 0]
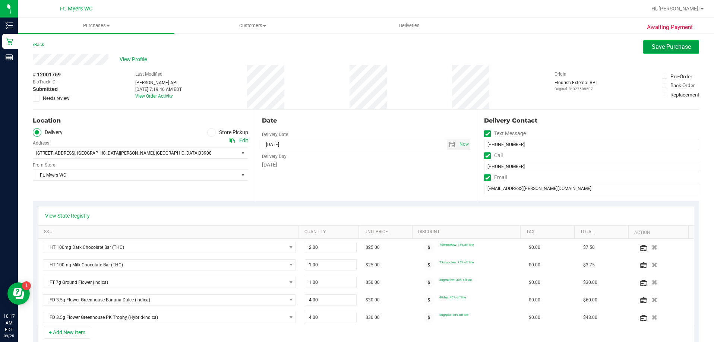
click at [661, 48] on span "Save Purchase" at bounding box center [671, 46] width 39 height 7
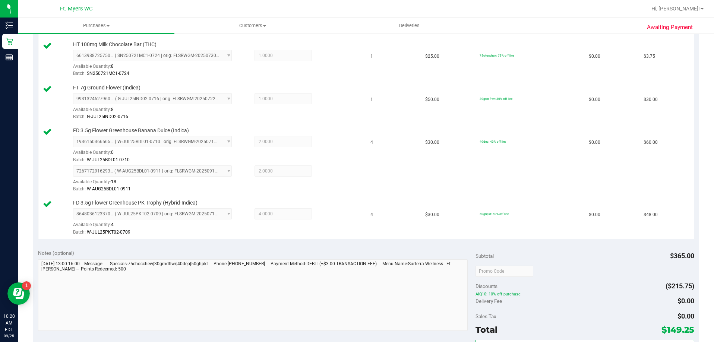
scroll to position [335, 0]
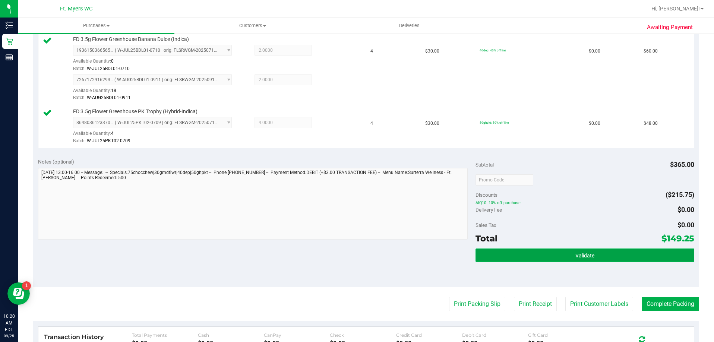
click at [573, 259] on button "Validate" at bounding box center [585, 255] width 219 height 13
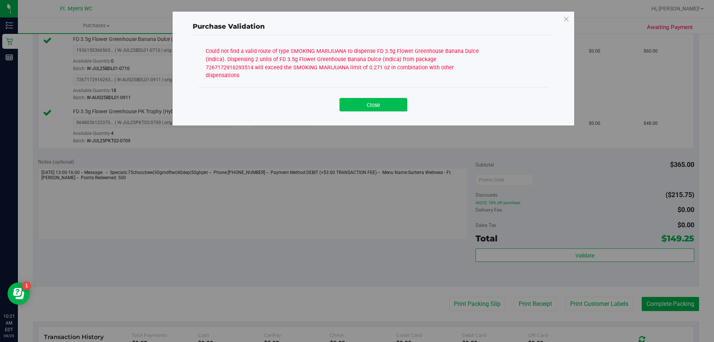
click at [363, 98] on button "Close" at bounding box center [373, 104] width 68 height 13
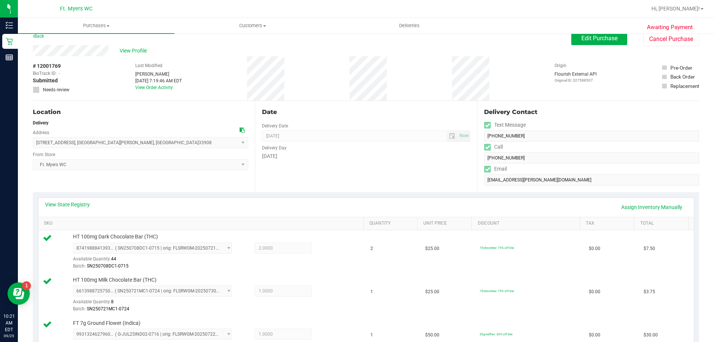
scroll to position [0, 0]
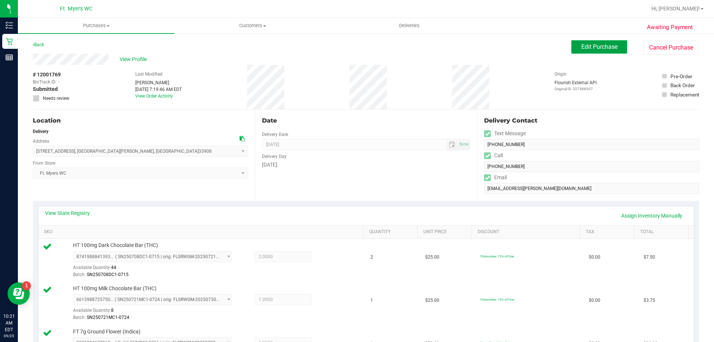
click at [594, 45] on span "Edit Purchase" at bounding box center [599, 46] width 36 height 7
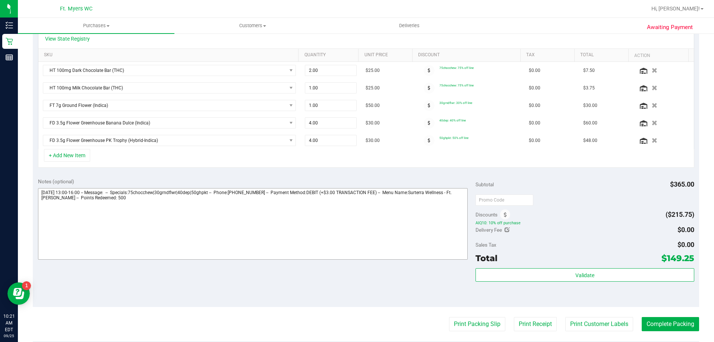
scroll to position [186, 0]
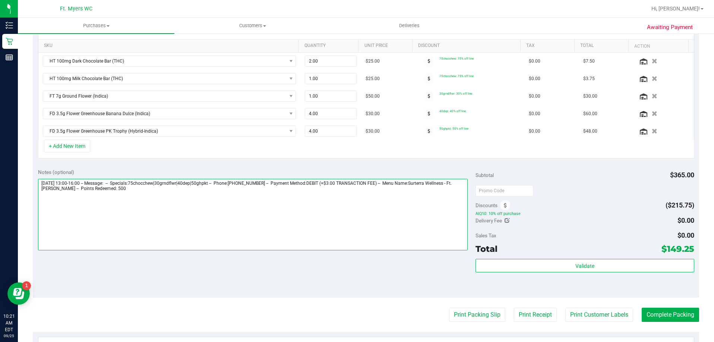
click at [145, 194] on textarea at bounding box center [253, 215] width 430 height 72
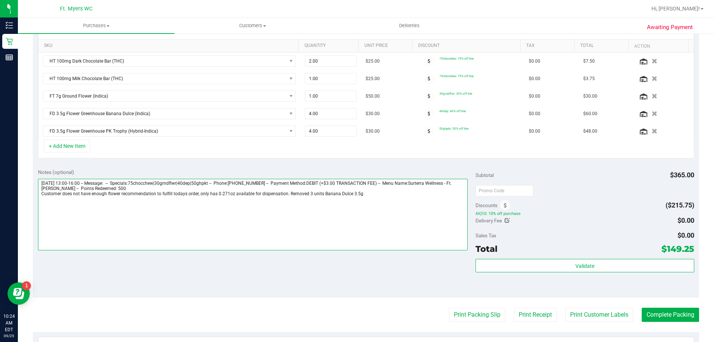
click at [231, 195] on textarea at bounding box center [253, 215] width 430 height 72
click at [369, 198] on textarea at bounding box center [253, 215] width 430 height 72
click at [322, 195] on textarea at bounding box center [253, 215] width 430 height 72
click at [428, 194] on textarea at bounding box center [253, 215] width 430 height 72
type textarea "[DATE] 13:00-16:00 -- Message: -- Specials:75chocchew|30grndflwr|40dep|50ghpkt …"
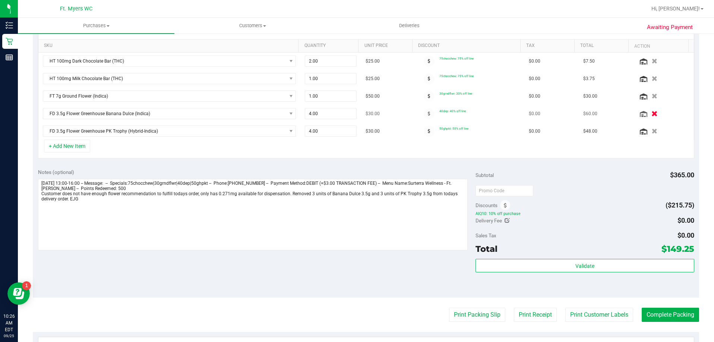
click at [651, 114] on icon "button" at bounding box center [654, 114] width 6 height 6
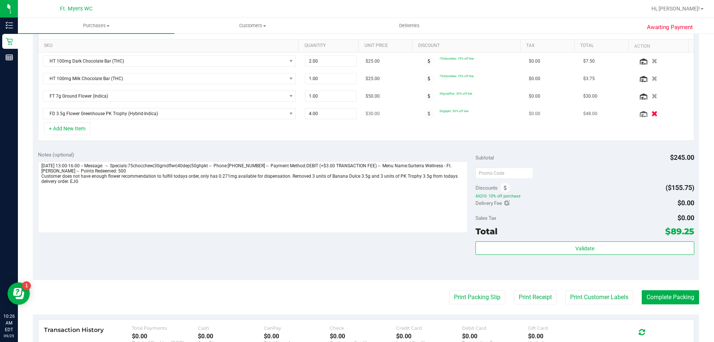
click at [651, 114] on icon "button" at bounding box center [654, 114] width 6 height 6
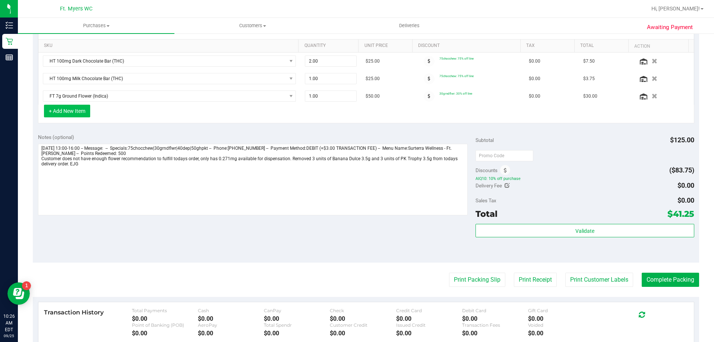
click at [72, 110] on button "+ Add New Item" at bounding box center [67, 111] width 46 height 13
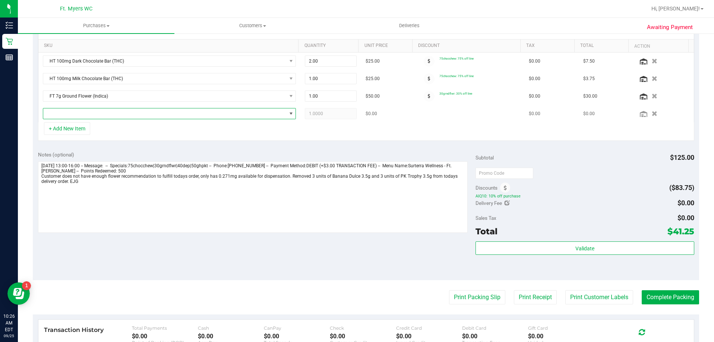
click at [72, 112] on span "NO DATA FOUND" at bounding box center [164, 113] width 243 height 10
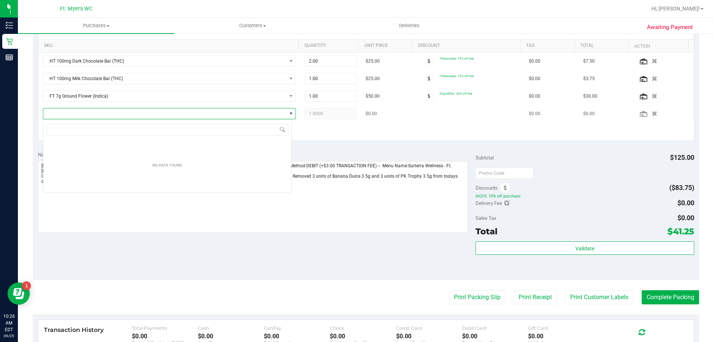
scroll to position [11, 249]
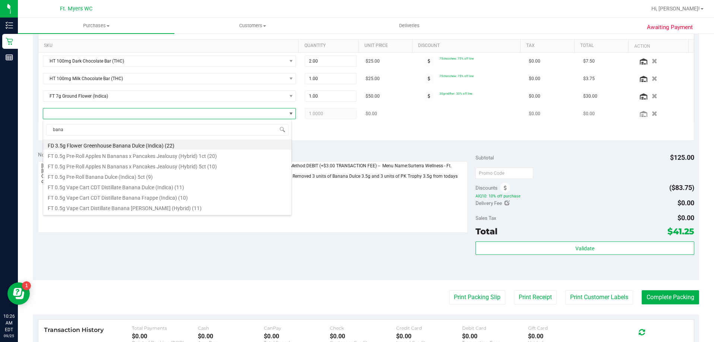
type input "[MEDICAL_DATA]"
click at [75, 147] on li "FD 3.5g Flower Greenhouse Banana Dulce (Indica) (22)" at bounding box center [167, 144] width 248 height 10
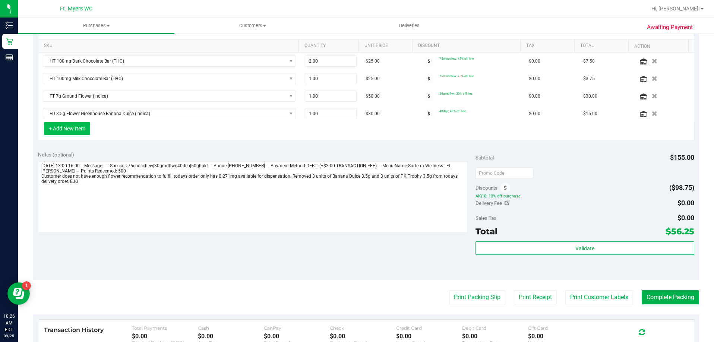
click at [61, 127] on button "+ Add New Item" at bounding box center [67, 128] width 46 height 13
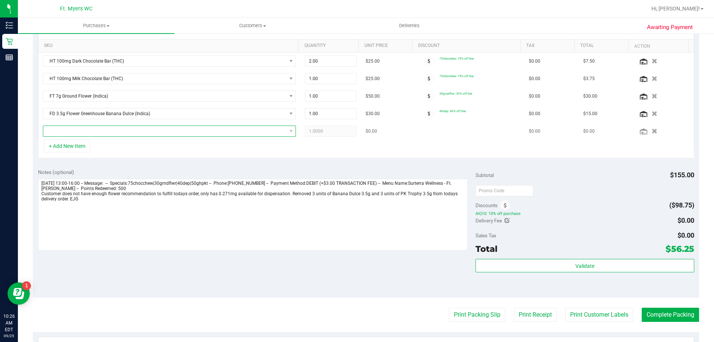
click at [62, 132] on span "NO DATA FOUND" at bounding box center [164, 131] width 243 height 10
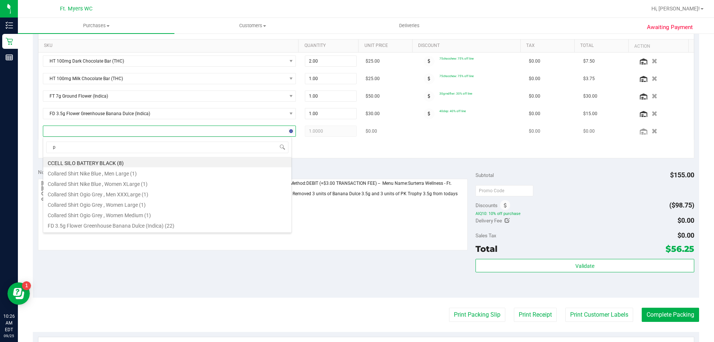
type input "pk"
click at [101, 165] on li "FD 3.5g Flower Greenhouse PK Trophy (Hybrid-Indica) (8)" at bounding box center [167, 162] width 248 height 10
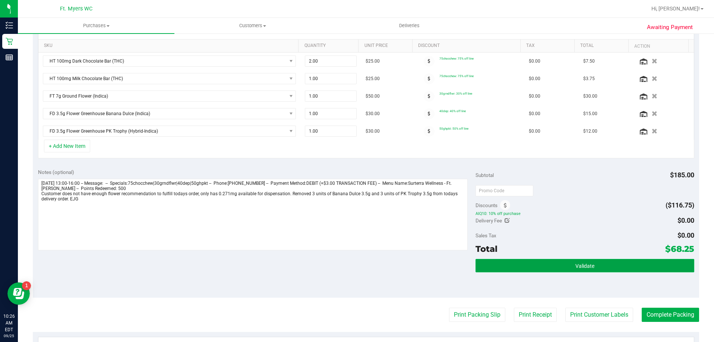
click at [559, 266] on button "Validate" at bounding box center [585, 265] width 219 height 13
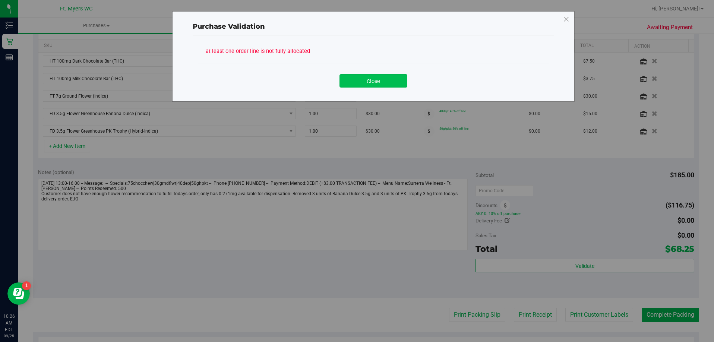
click at [374, 75] on button "Close" at bounding box center [373, 80] width 68 height 13
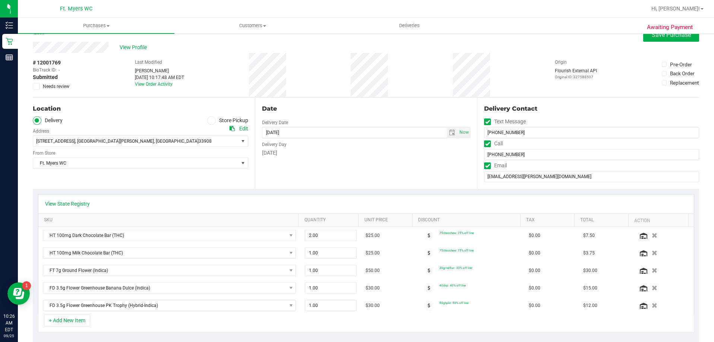
scroll to position [0, 0]
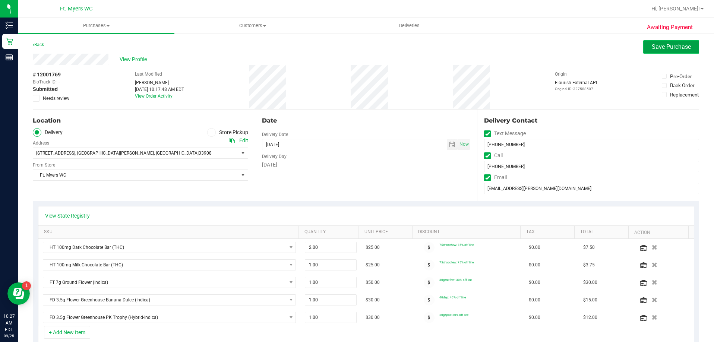
click at [667, 43] on span "Save Purchase" at bounding box center [671, 46] width 39 height 7
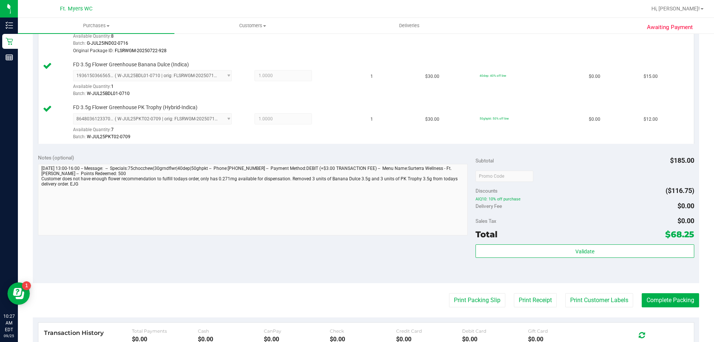
scroll to position [335, 0]
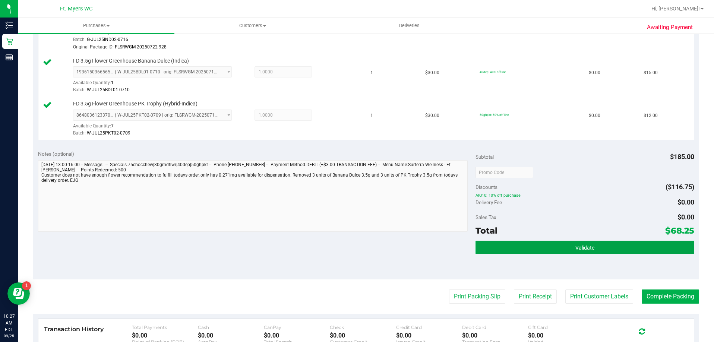
click at [570, 247] on button "Validate" at bounding box center [585, 247] width 219 height 13
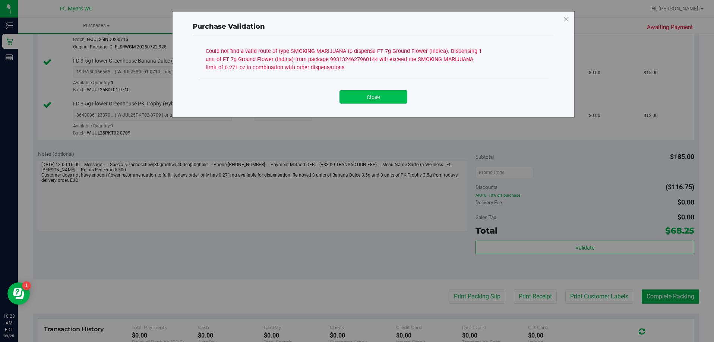
click at [388, 101] on button "Close" at bounding box center [373, 96] width 68 height 13
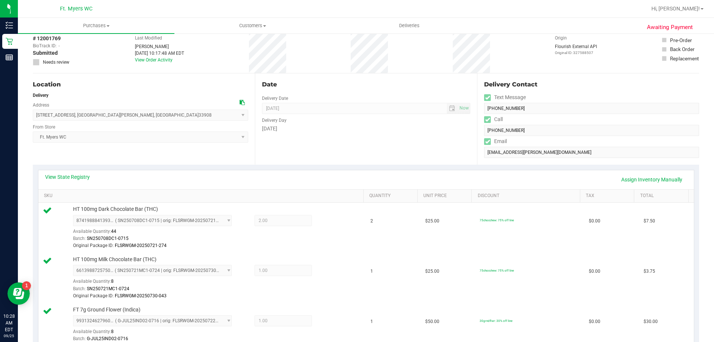
scroll to position [0, 0]
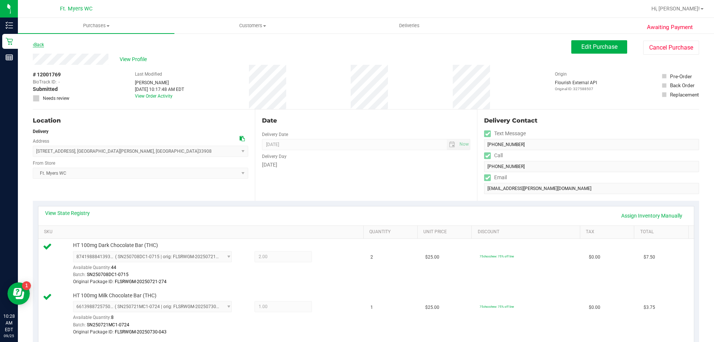
click at [40, 45] on link "Back" at bounding box center [38, 44] width 11 height 5
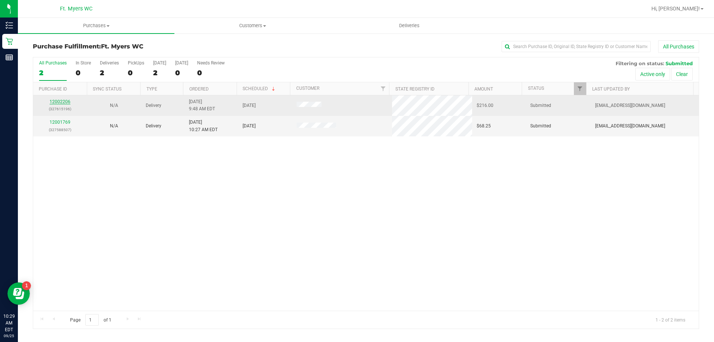
click at [70, 102] on link "12002206" at bounding box center [60, 101] width 21 height 5
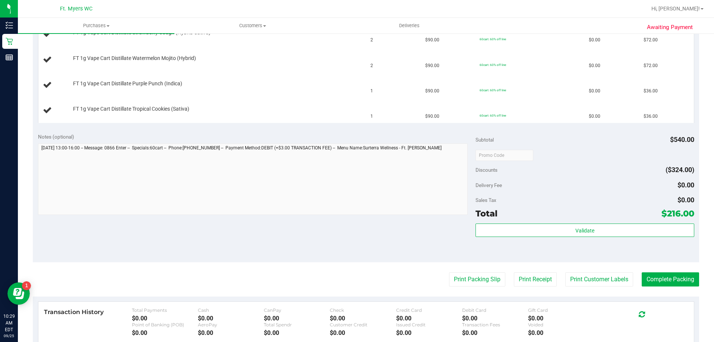
scroll to position [261, 0]
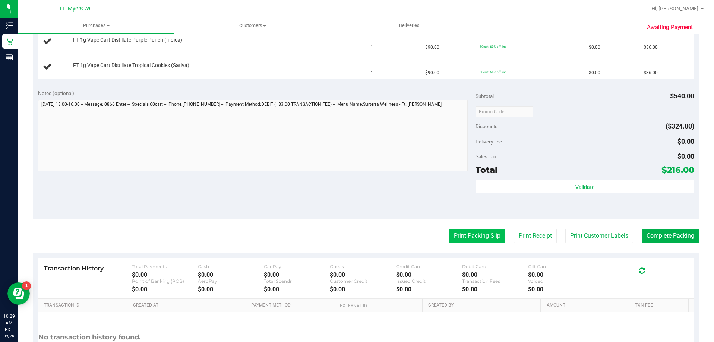
click at [470, 236] on button "Print Packing Slip" at bounding box center [477, 236] width 56 height 14
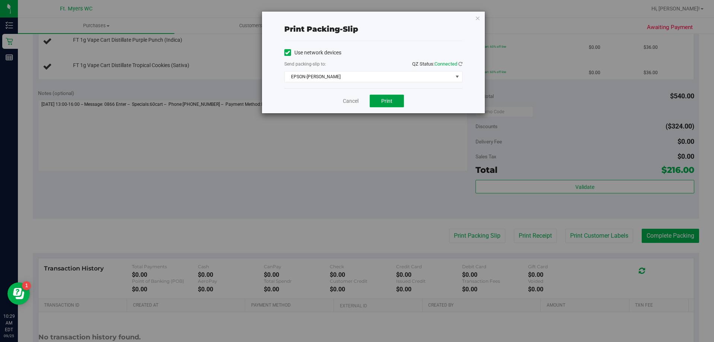
click at [389, 102] on span "Print" at bounding box center [386, 101] width 11 height 6
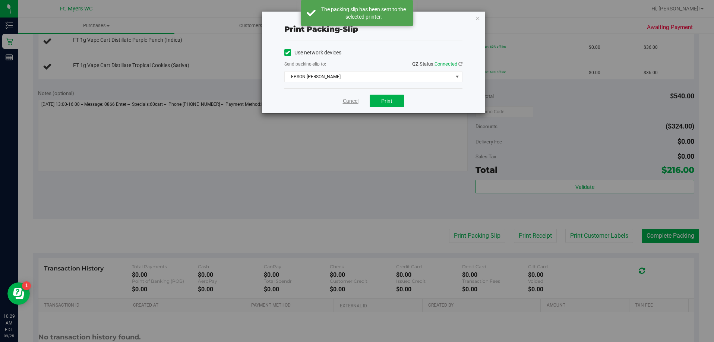
click at [351, 101] on link "Cancel" at bounding box center [351, 101] width 16 height 8
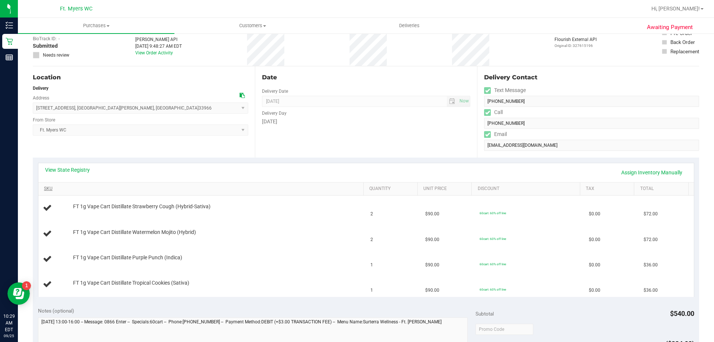
scroll to position [37, 0]
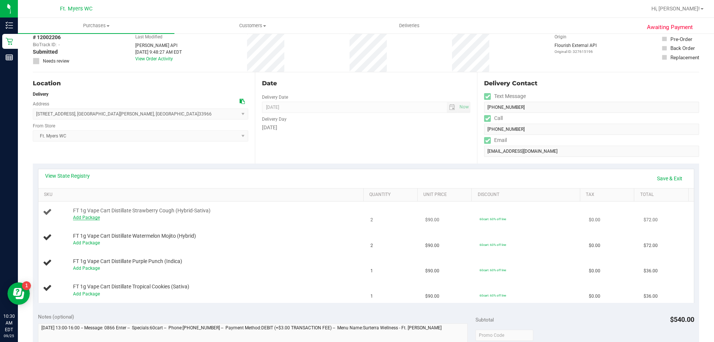
click at [88, 218] on link "Add Package" at bounding box center [86, 217] width 27 height 5
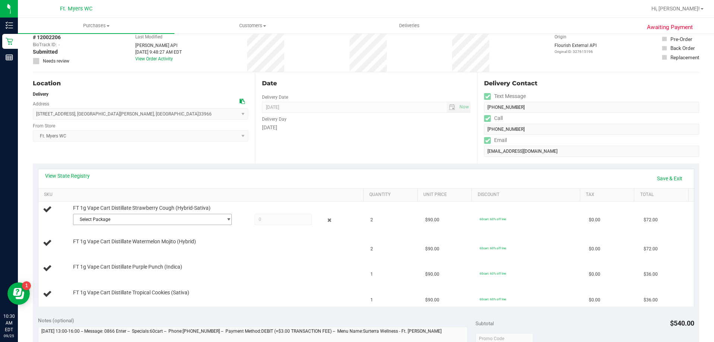
click at [88, 218] on span "Select Package" at bounding box center [147, 219] width 149 height 10
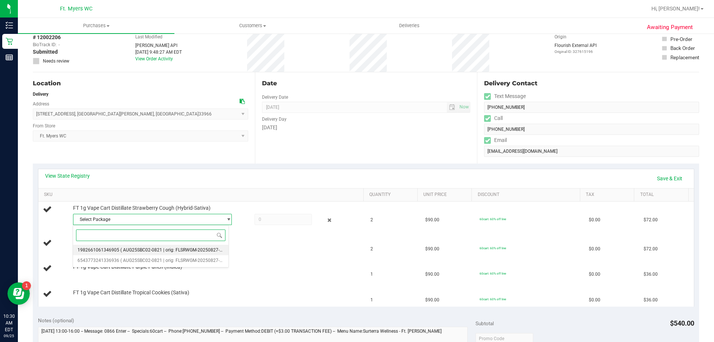
click at [102, 250] on span "1982661061346905" at bounding box center [99, 249] width 42 height 5
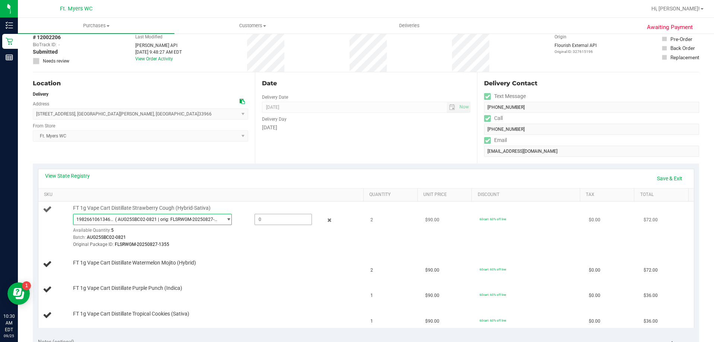
click at [269, 218] on span at bounding box center [283, 219] width 57 height 11
type input "2"
